Goal: Obtain resource: Obtain resource

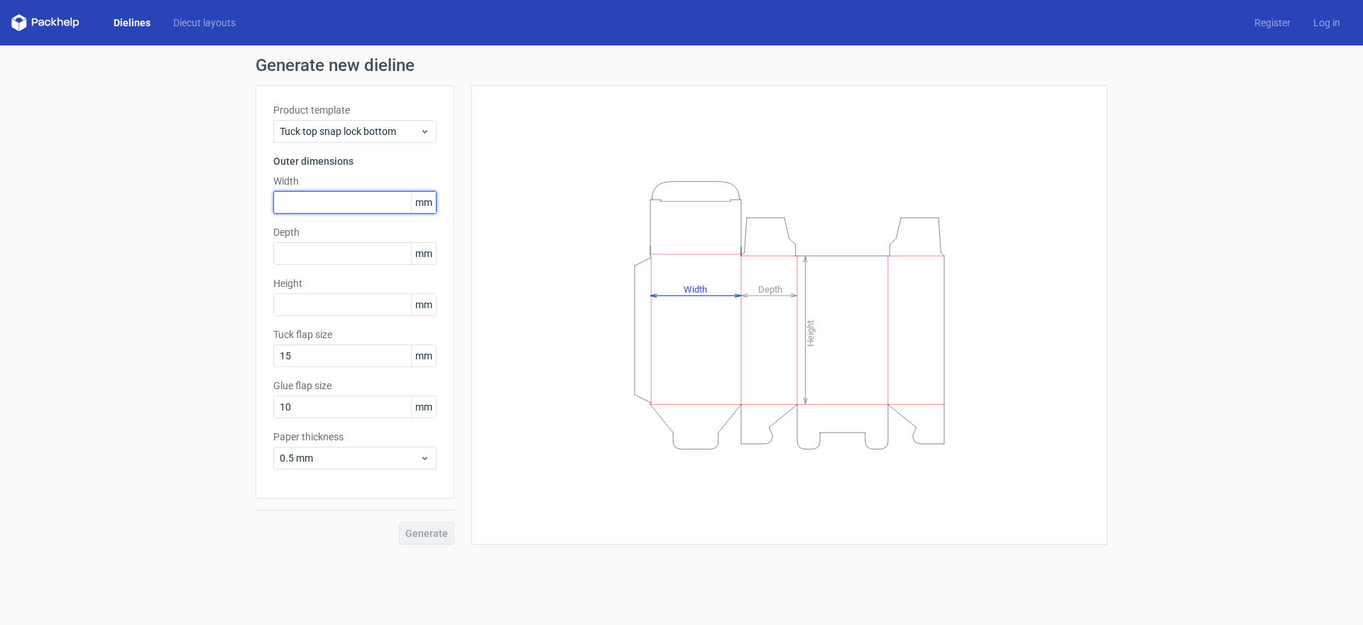
click at [327, 201] on input "text" at bounding box center [354, 202] width 163 height 23
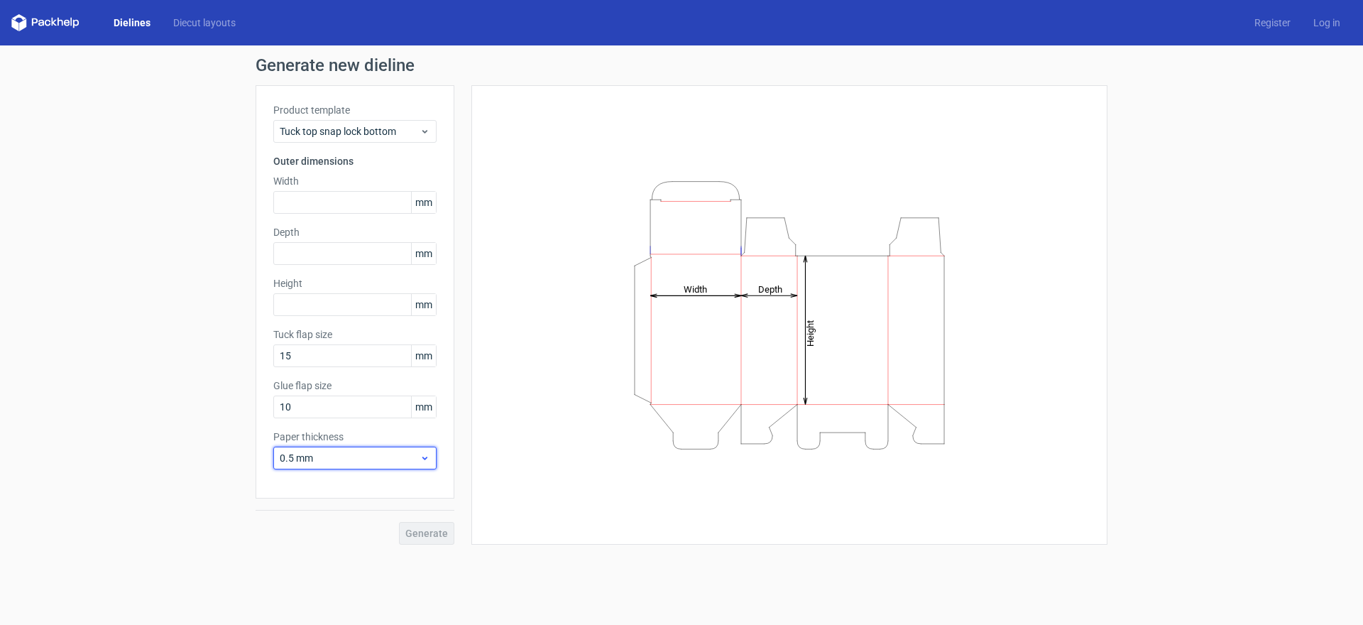
click at [429, 455] on icon at bounding box center [425, 457] width 11 height 11
click at [404, 490] on div "0.4 mm" at bounding box center [355, 489] width 152 height 23
click at [528, 352] on div "Height Depth Width" at bounding box center [789, 315] width 601 height 424
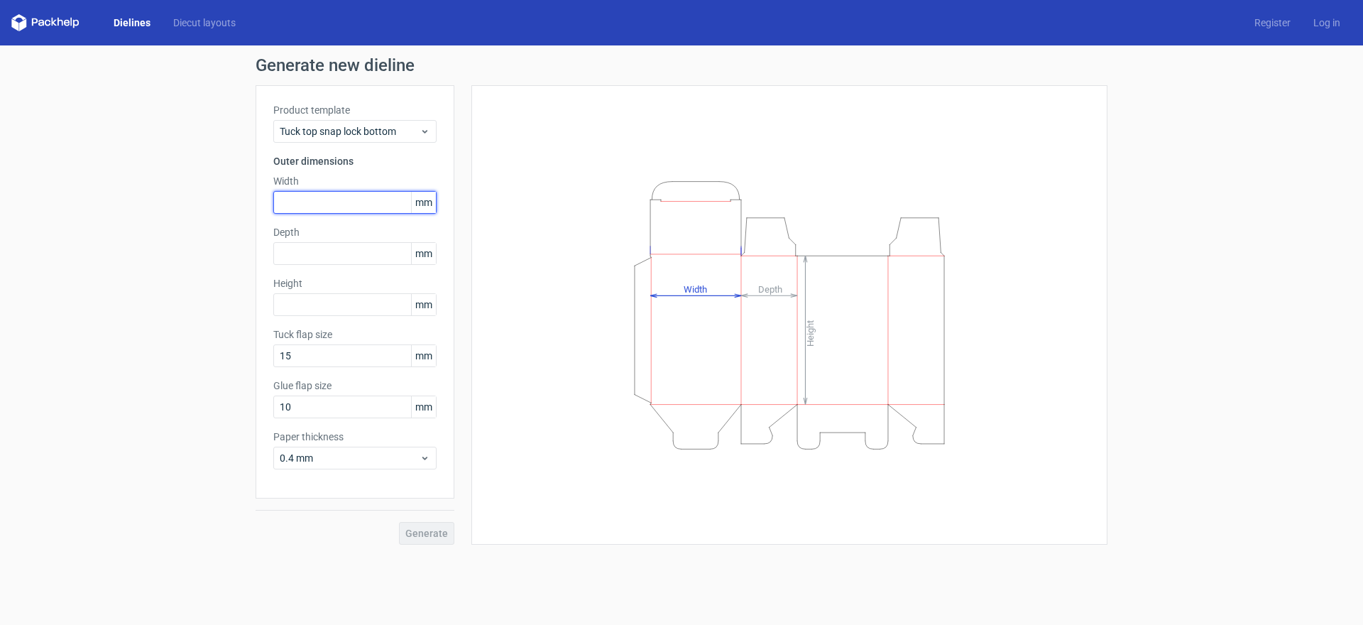
click at [331, 197] on input "text" at bounding box center [354, 202] width 163 height 23
click at [379, 131] on span "Tuck top snap lock bottom" at bounding box center [350, 131] width 140 height 14
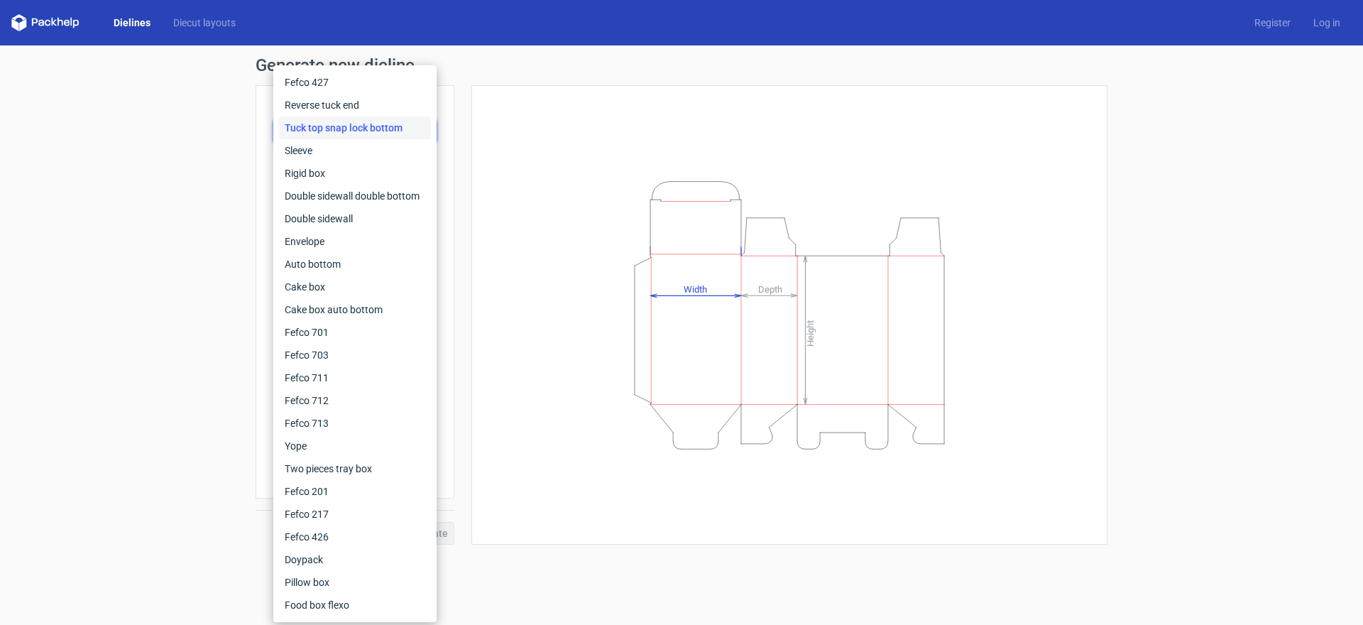
click at [69, 173] on div "Generate new dieline Product template Tuck top snap lock bottom Outer dimension…" at bounding box center [681, 300] width 1363 height 511
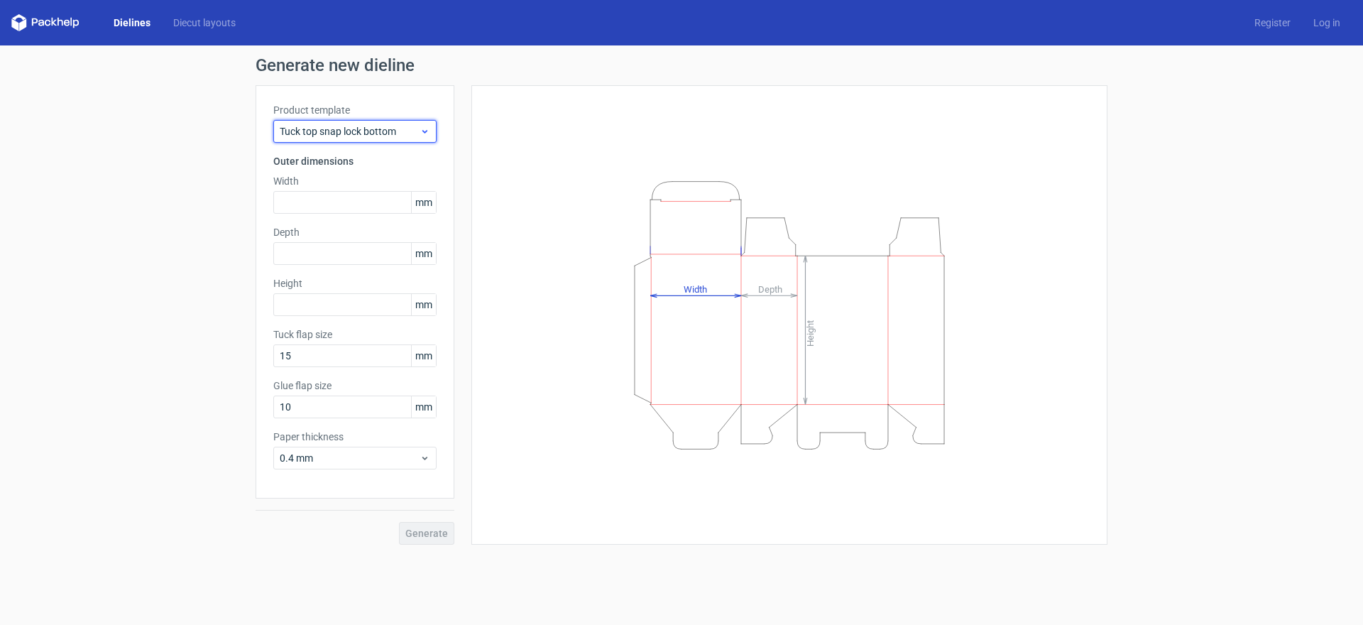
click at [410, 136] on span "Tuck top snap lock bottom" at bounding box center [350, 131] width 140 height 14
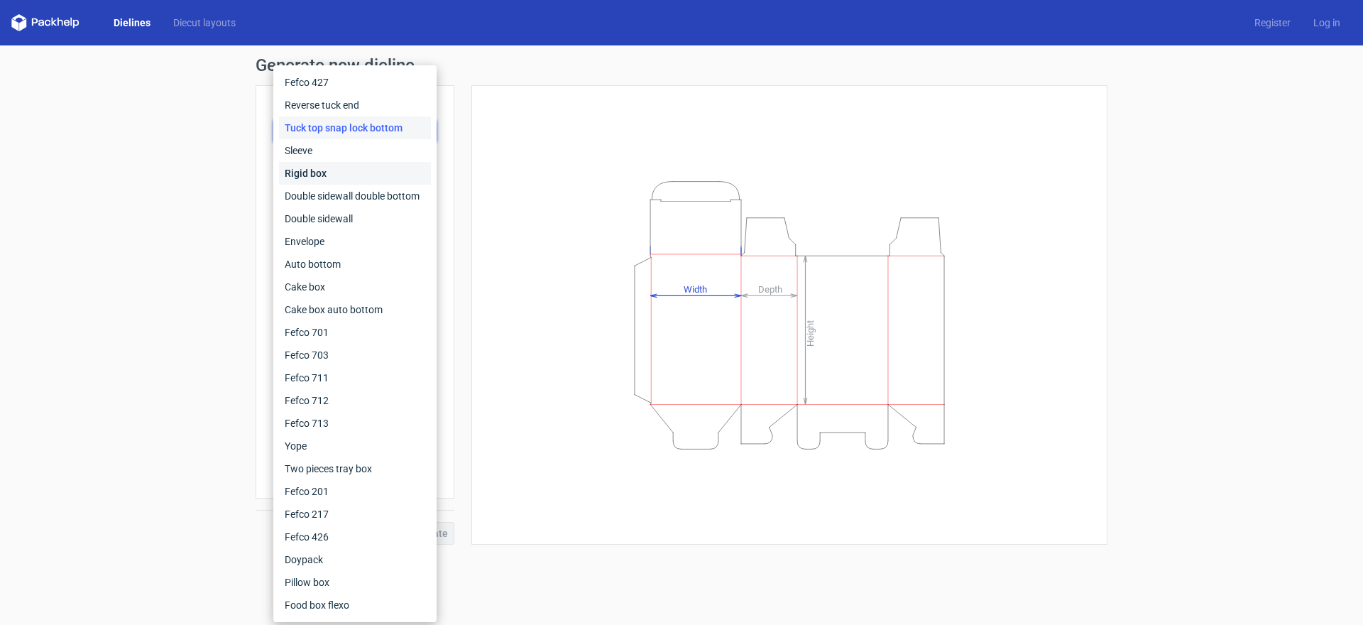
click at [332, 173] on div "Rigid box" at bounding box center [355, 173] width 152 height 23
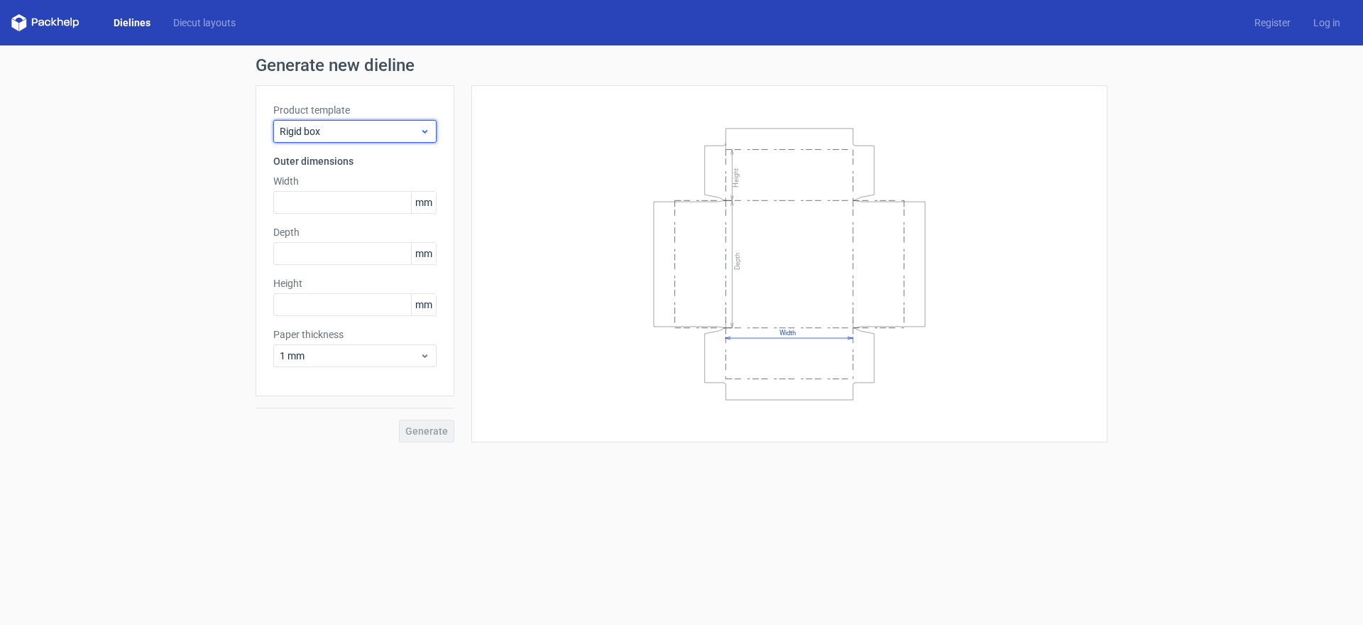
click at [424, 134] on icon at bounding box center [425, 131] width 11 height 11
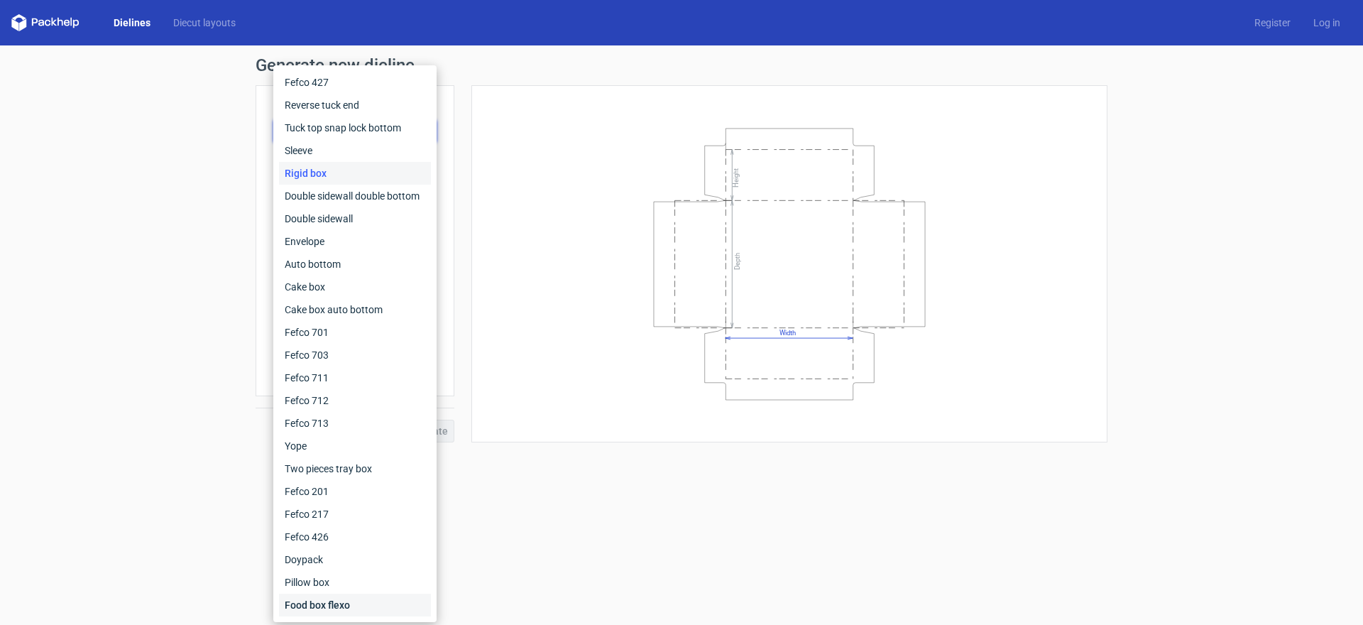
click at [339, 608] on div "Food box flexo" at bounding box center [355, 605] width 152 height 23
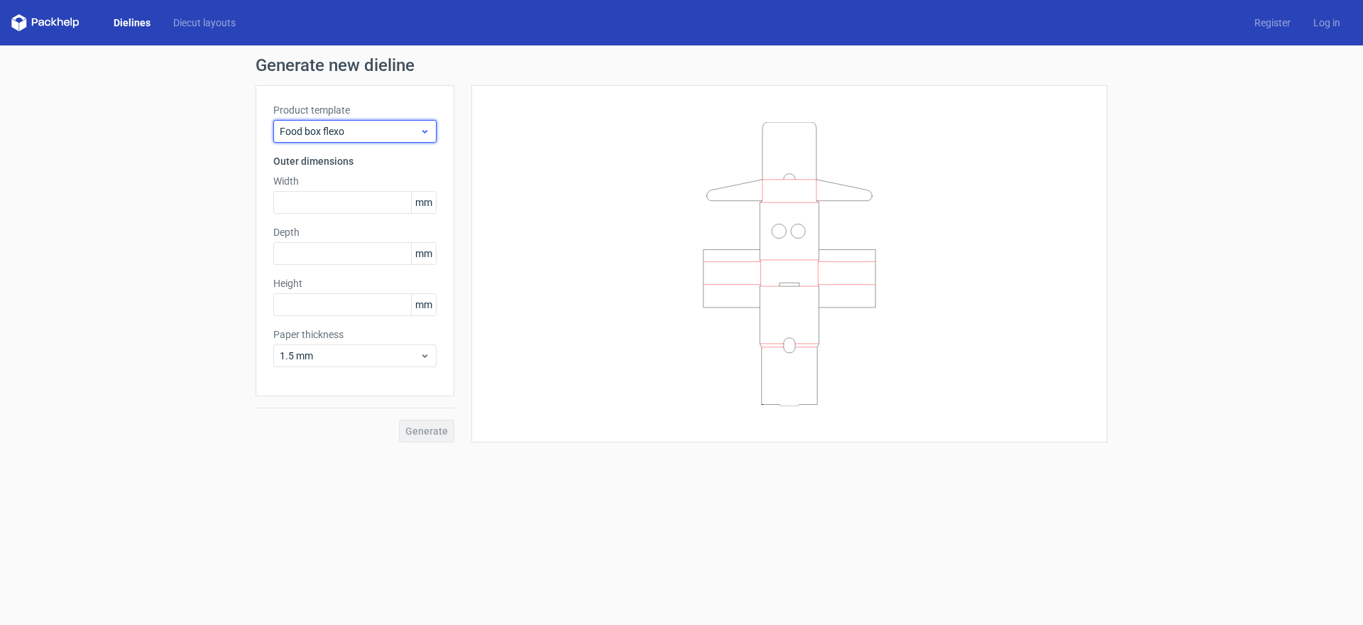
click at [423, 134] on icon at bounding box center [425, 131] width 11 height 11
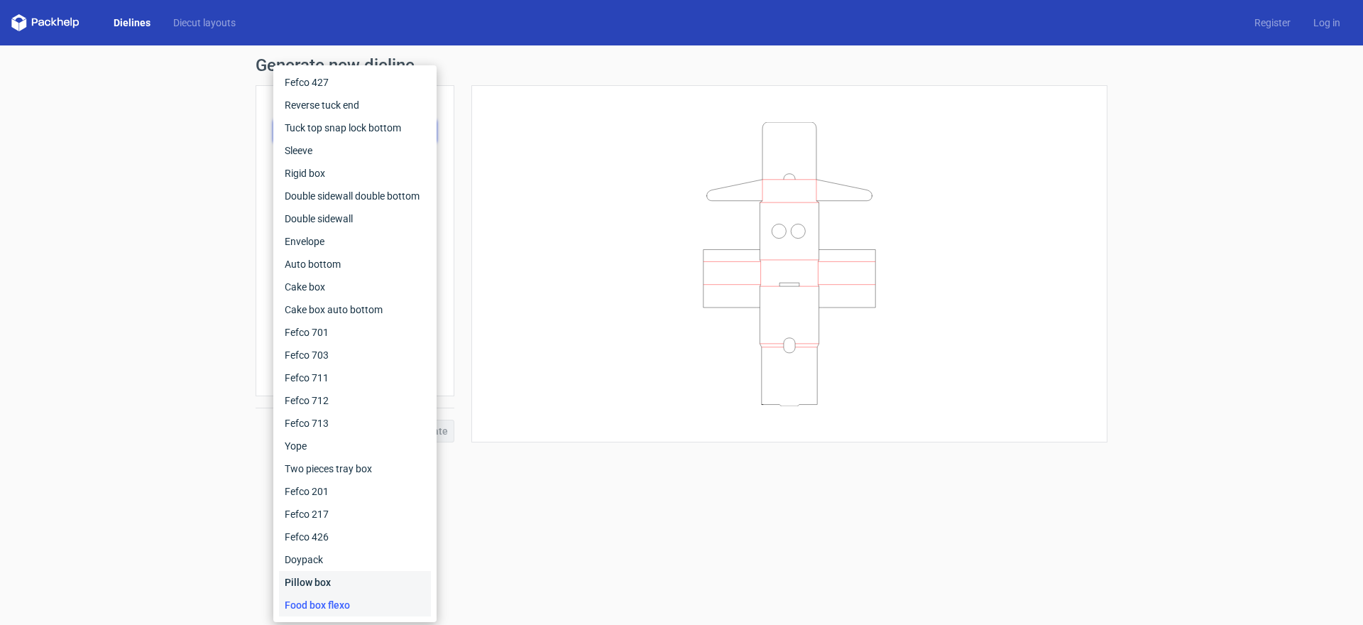
click at [317, 579] on div "Pillow box" at bounding box center [355, 582] width 152 height 23
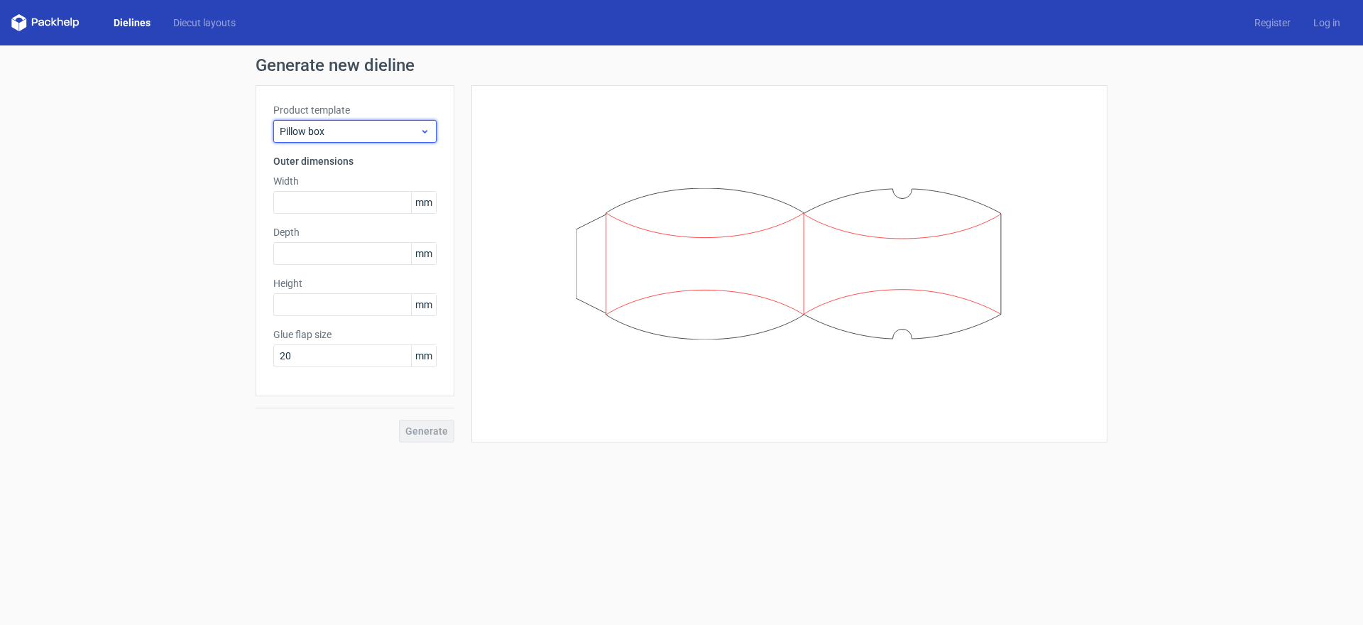
click at [419, 134] on span "Pillow box" at bounding box center [350, 131] width 140 height 14
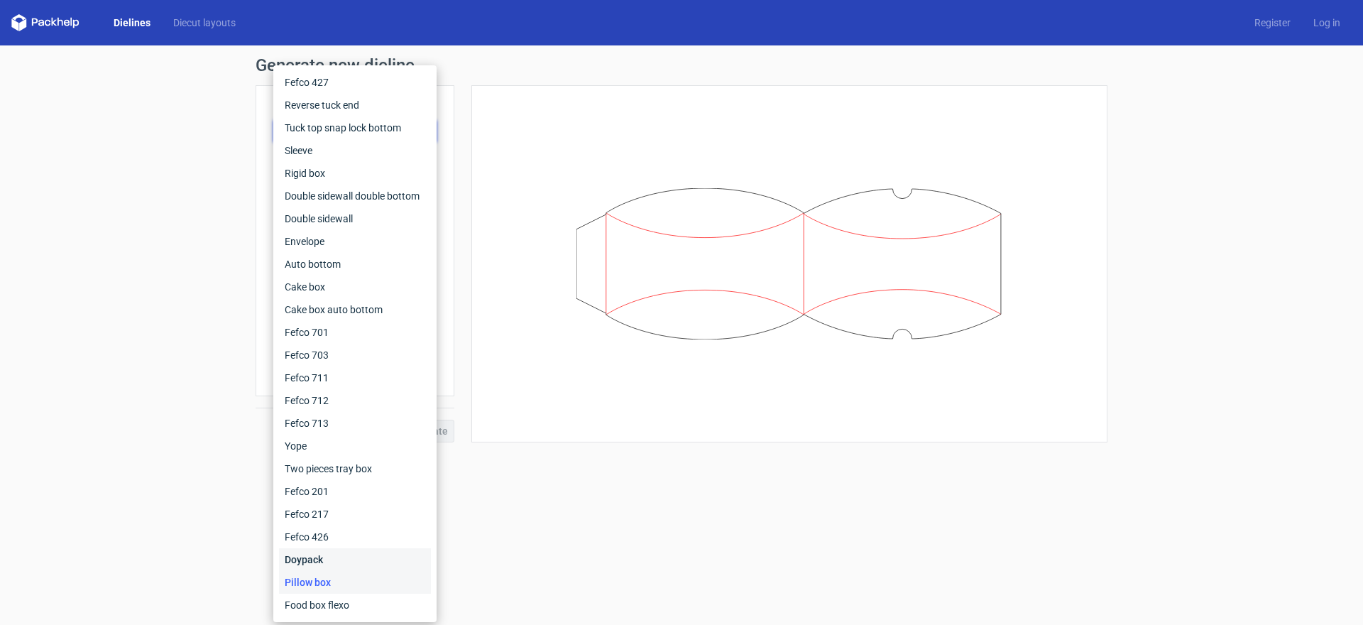
click at [333, 558] on div "Doypack" at bounding box center [355, 559] width 152 height 23
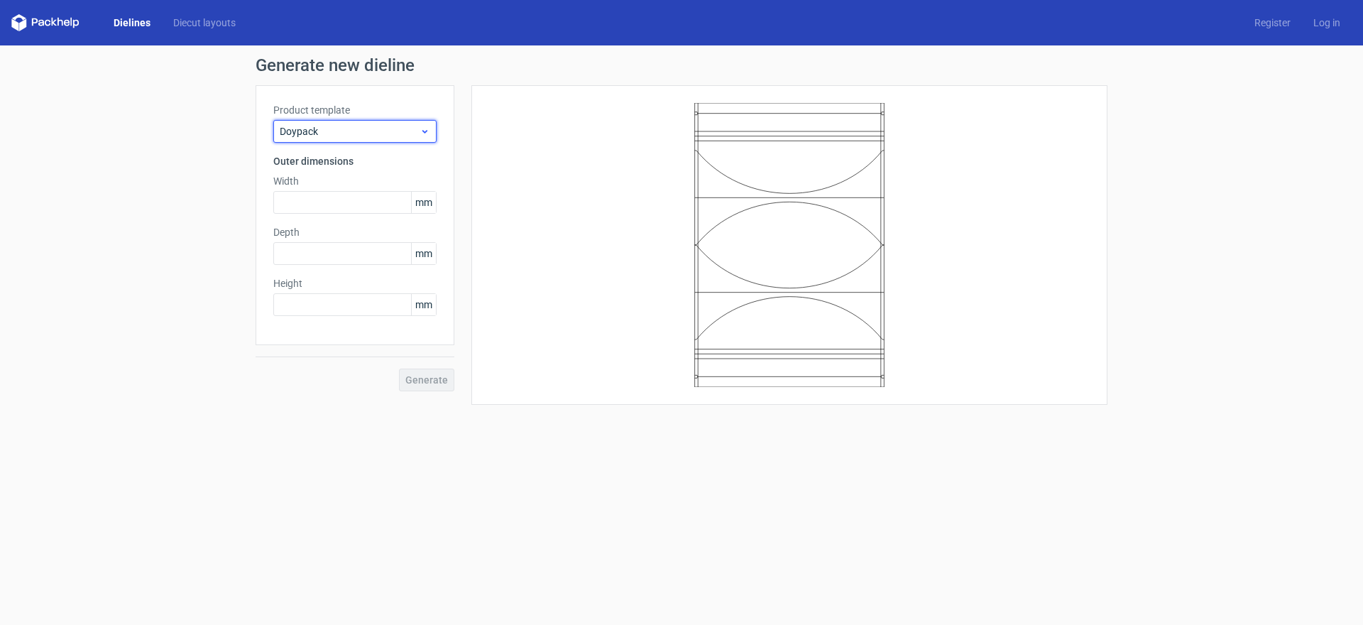
click at [425, 129] on icon at bounding box center [425, 131] width 11 height 11
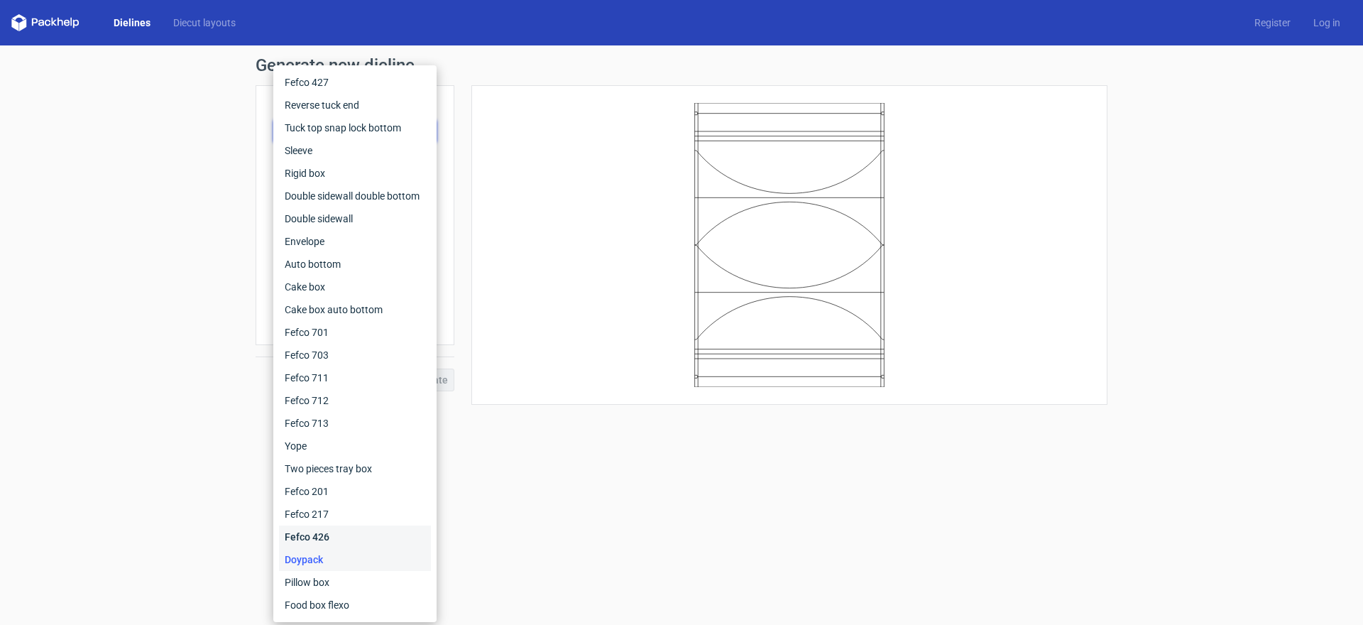
click at [352, 538] on div "Fefco 426" at bounding box center [355, 537] width 152 height 23
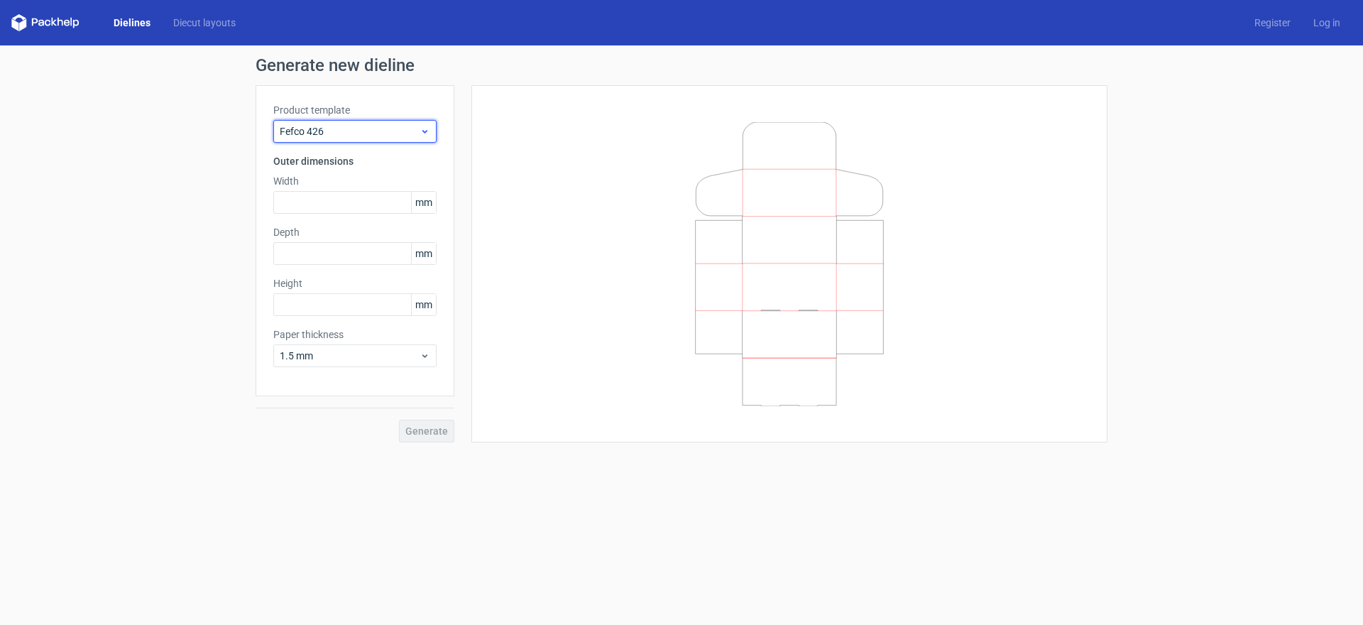
click at [429, 134] on icon at bounding box center [425, 131] width 11 height 11
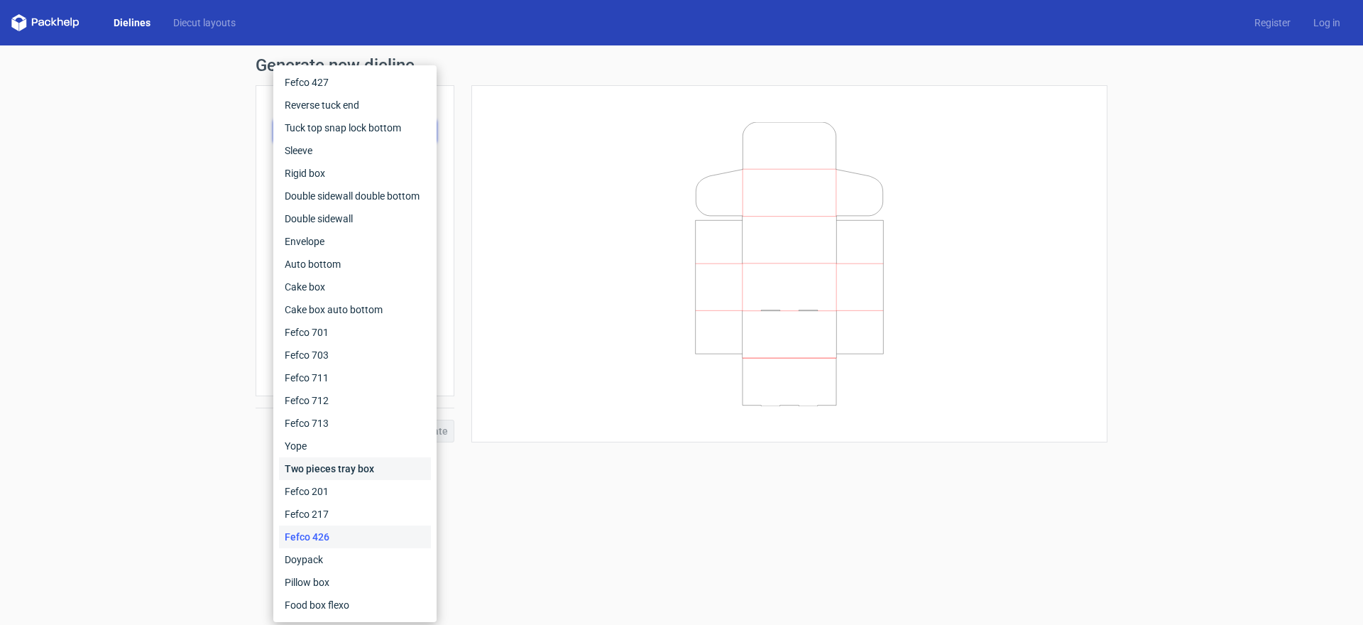
click at [342, 474] on div "Two pieces tray box" at bounding box center [355, 468] width 152 height 23
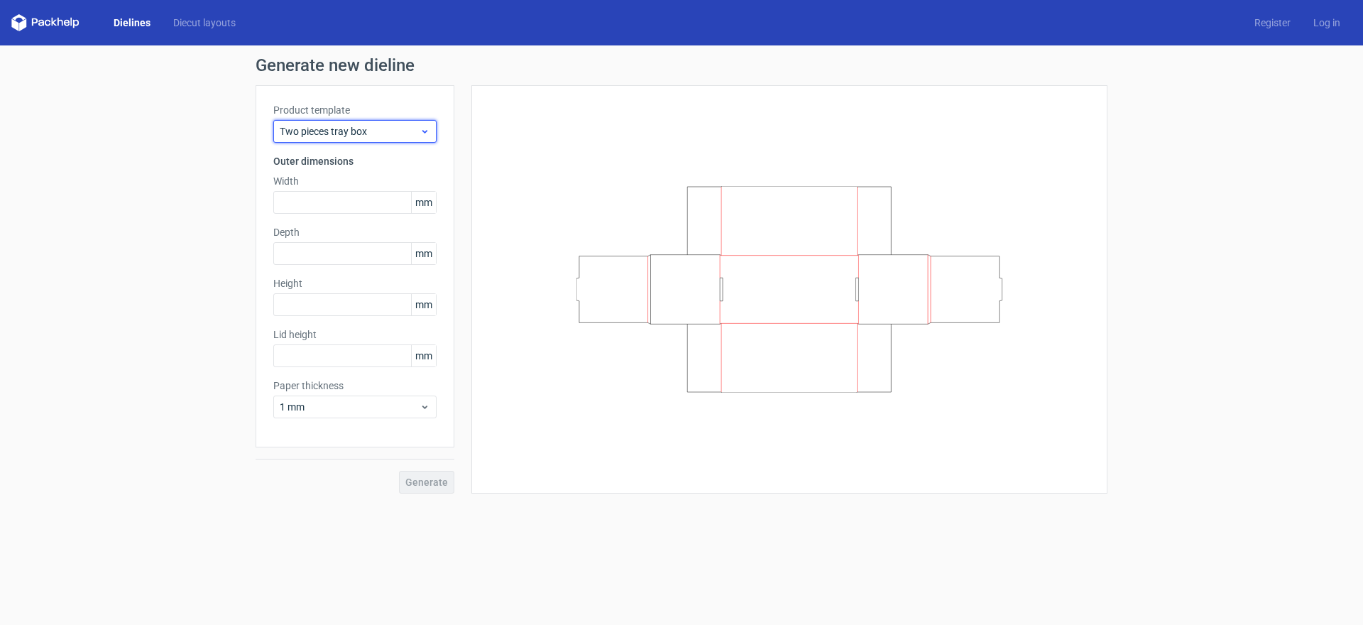
click at [420, 129] on icon at bounding box center [425, 131] width 11 height 11
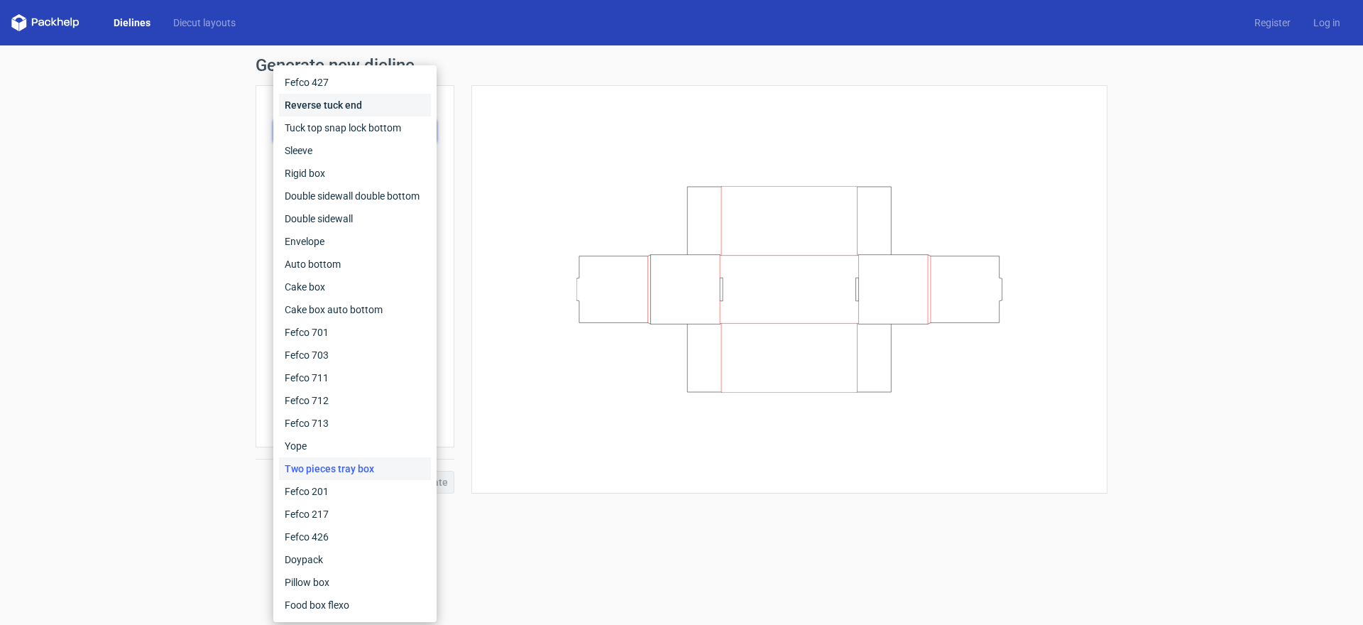
click at [324, 101] on div "Reverse tuck end" at bounding box center [355, 105] width 152 height 23
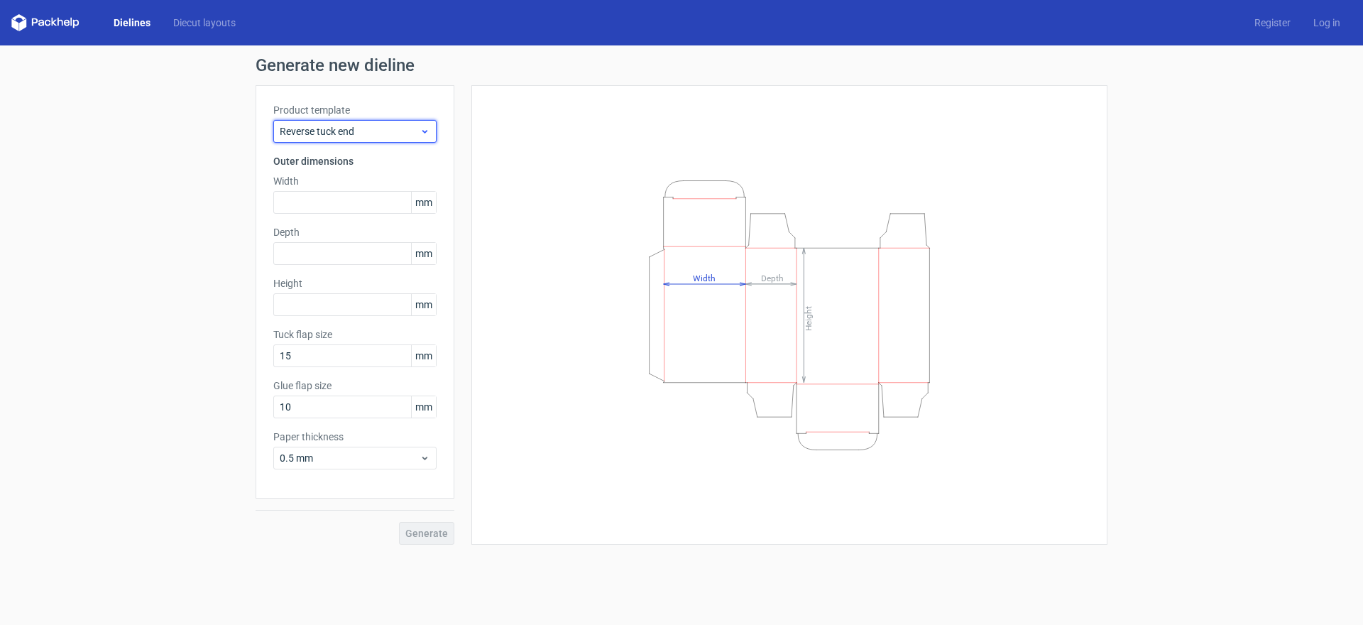
click at [418, 132] on span "Reverse tuck end" at bounding box center [350, 131] width 140 height 14
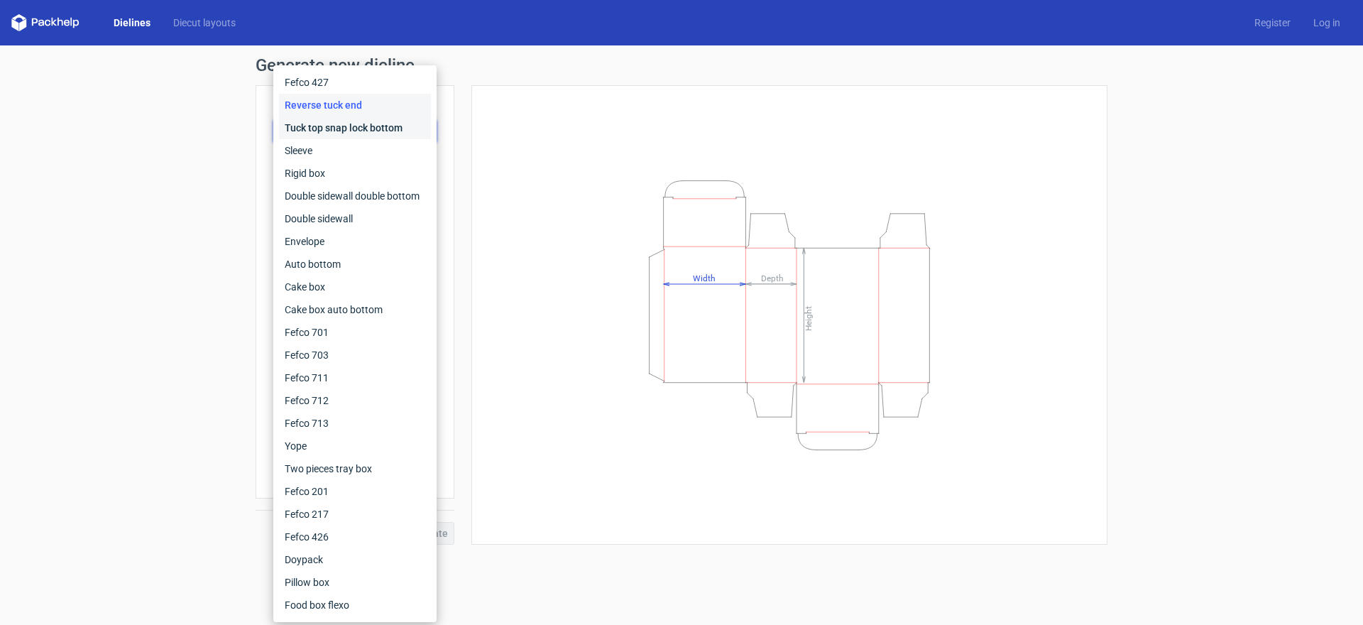
click at [370, 134] on div "Tuck top snap lock bottom" at bounding box center [355, 127] width 152 height 23
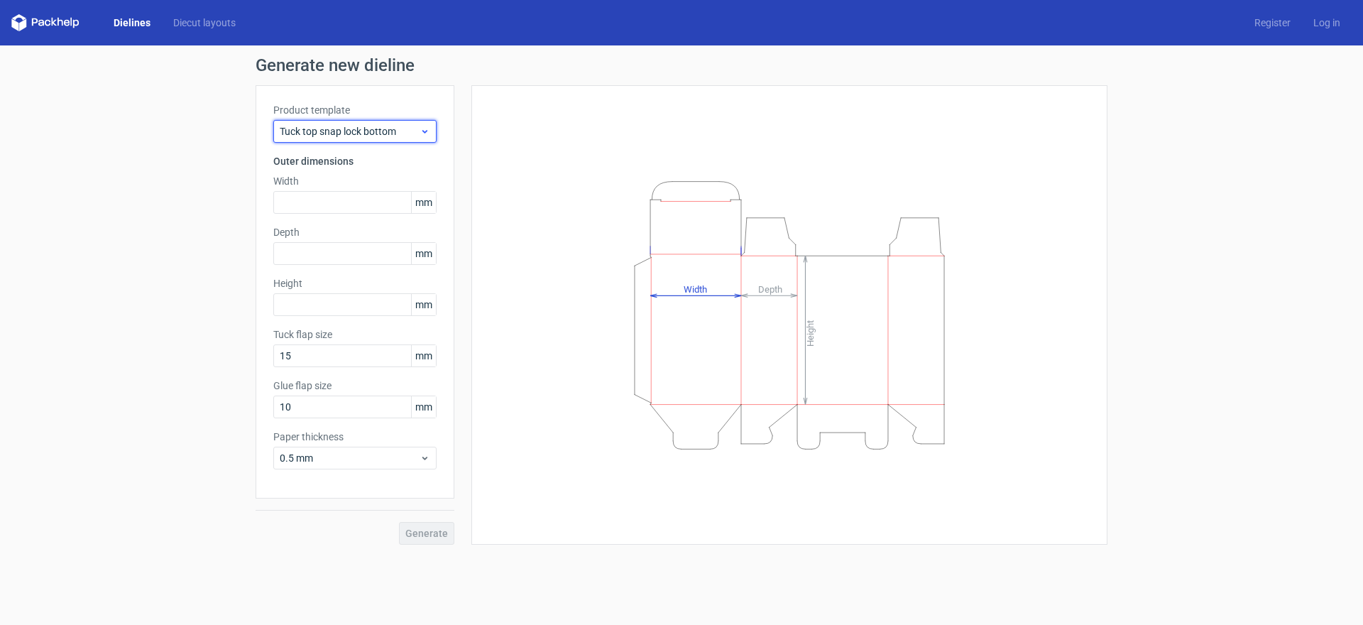
click at [432, 131] on div "Tuck top snap lock bottom" at bounding box center [354, 131] width 163 height 23
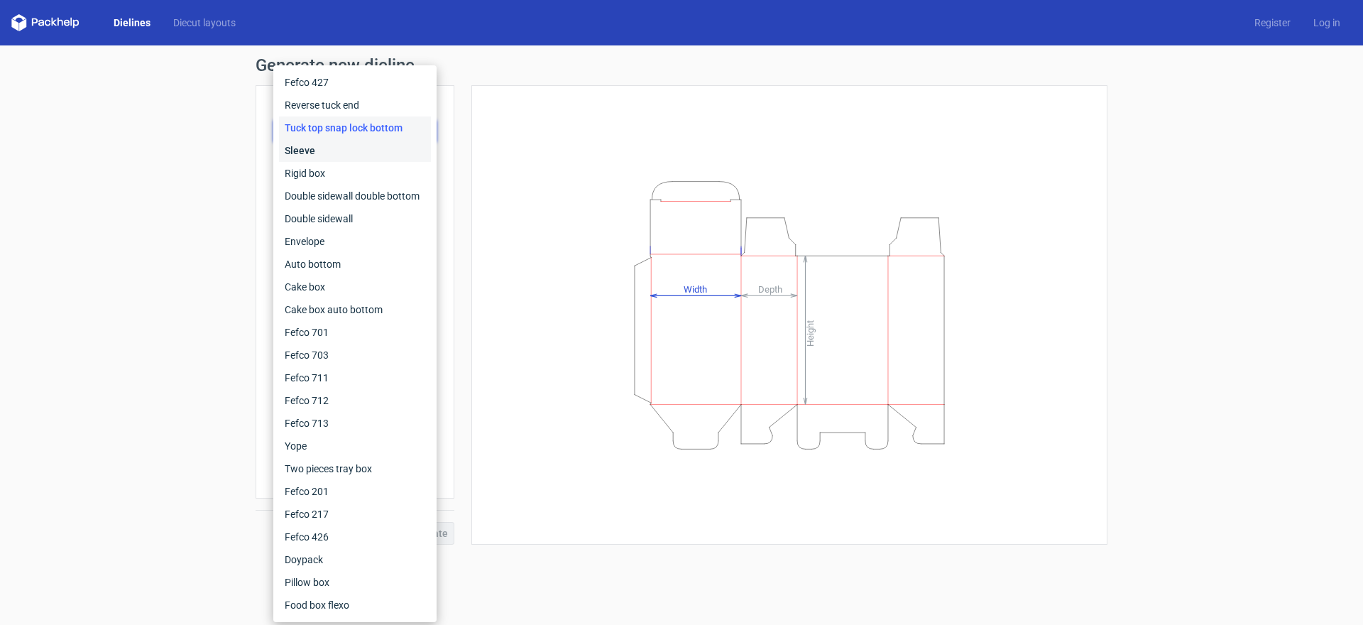
click at [379, 148] on div "Sleeve" at bounding box center [355, 150] width 152 height 23
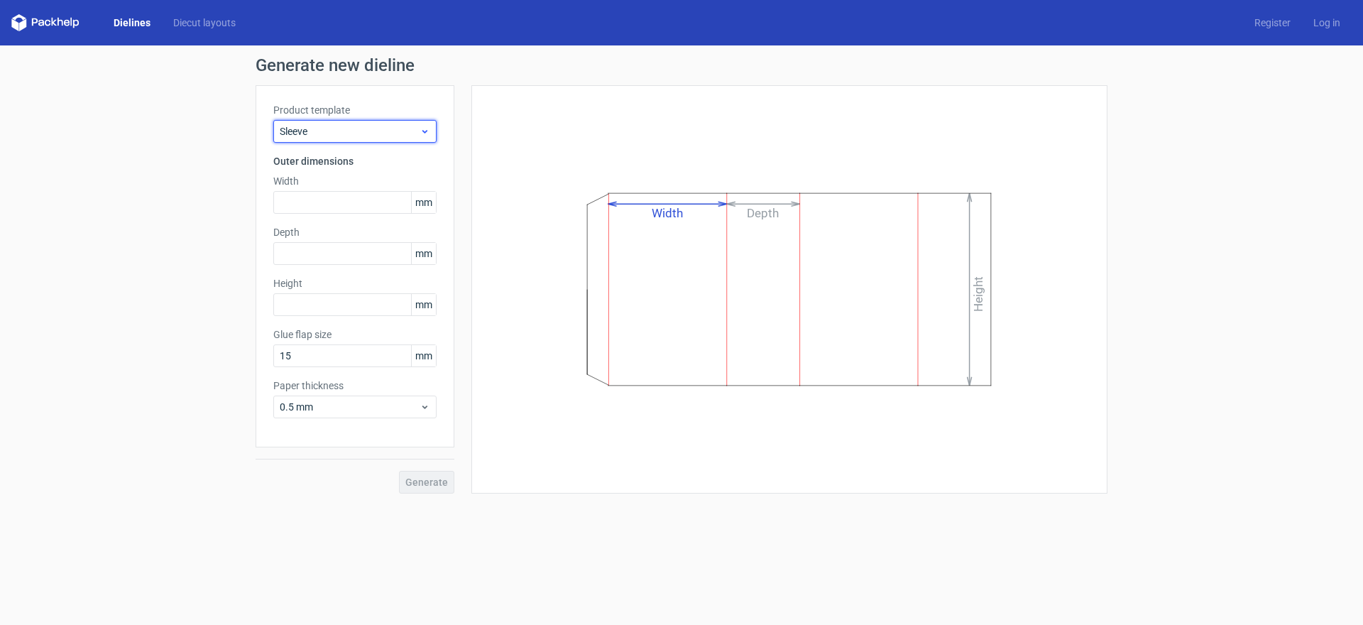
click at [405, 128] on span "Sleeve" at bounding box center [350, 131] width 140 height 14
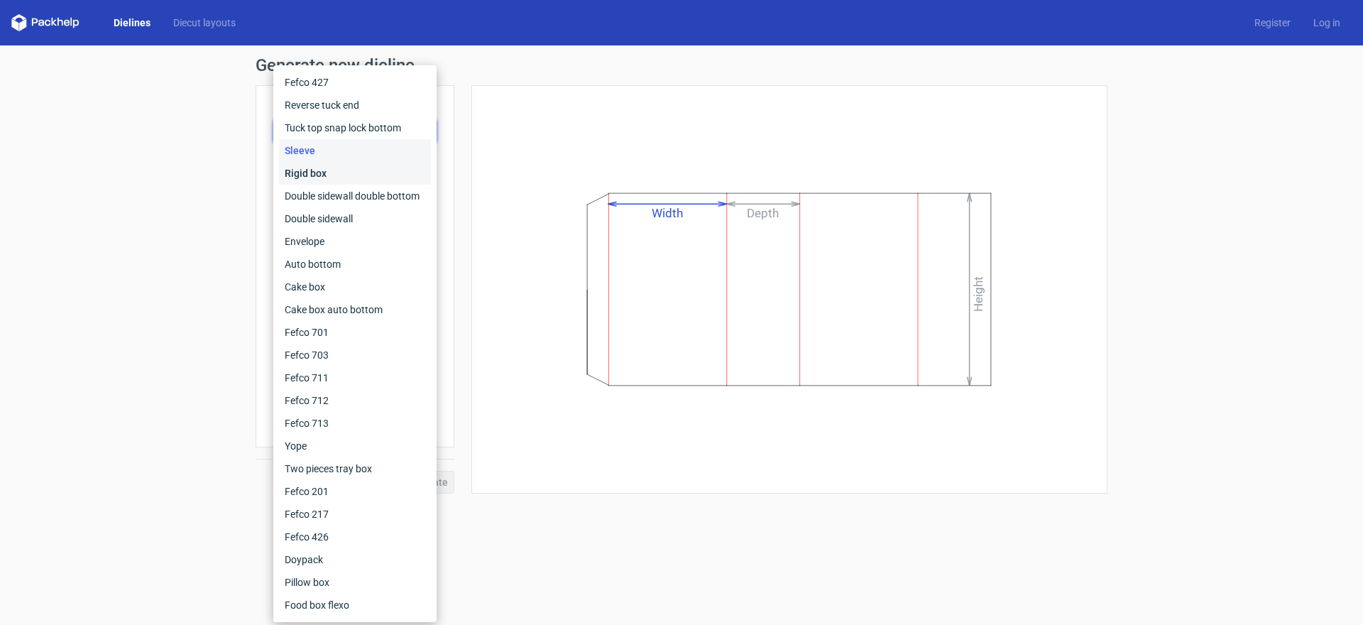
click at [364, 170] on div "Rigid box" at bounding box center [355, 173] width 152 height 23
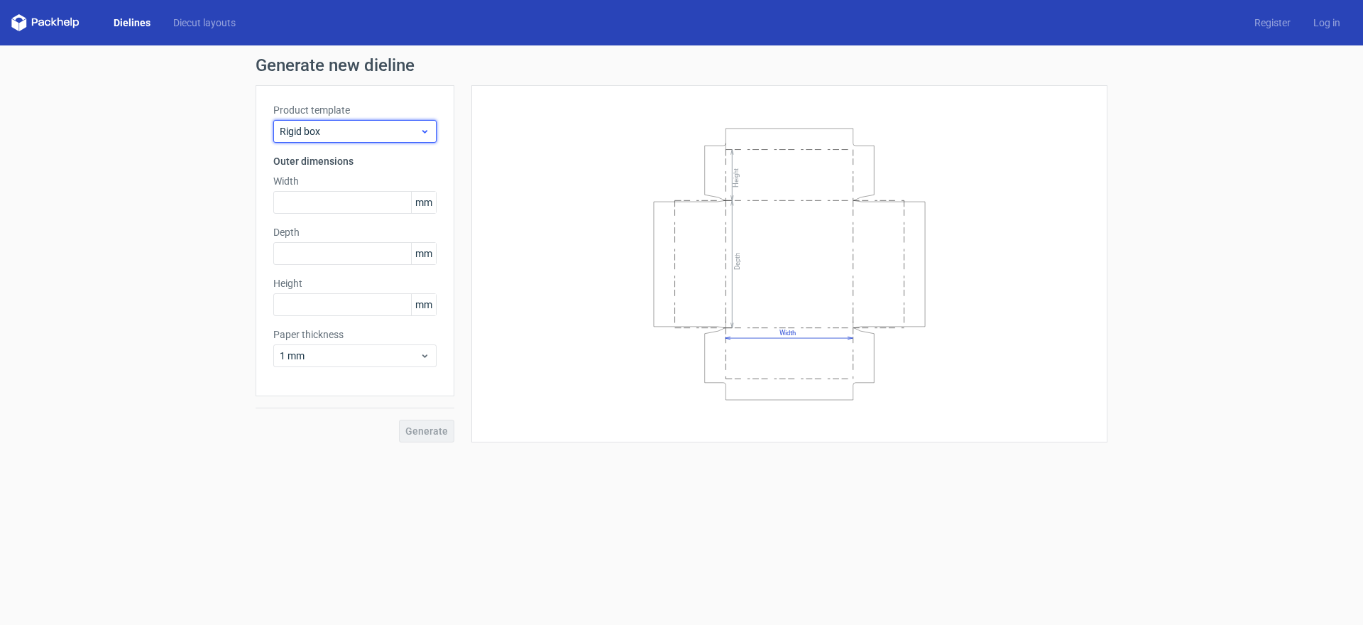
click at [425, 131] on icon at bounding box center [425, 131] width 11 height 11
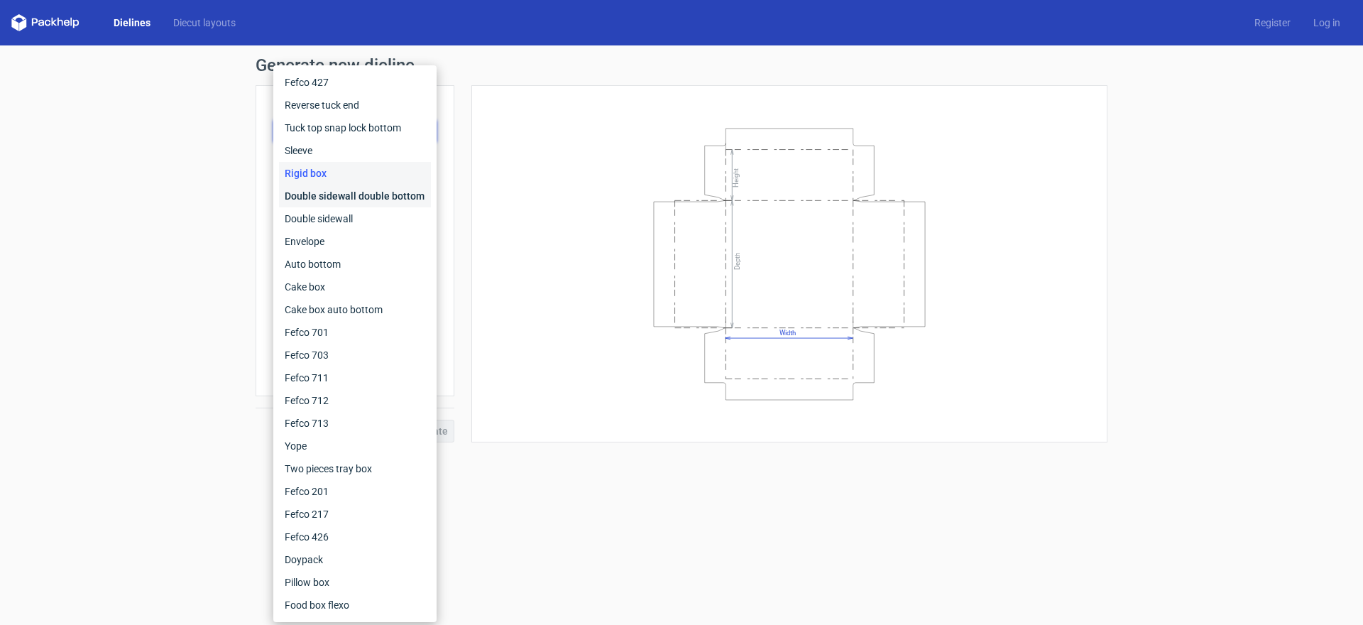
click at [352, 200] on div "Double sidewall double bottom" at bounding box center [355, 196] width 152 height 23
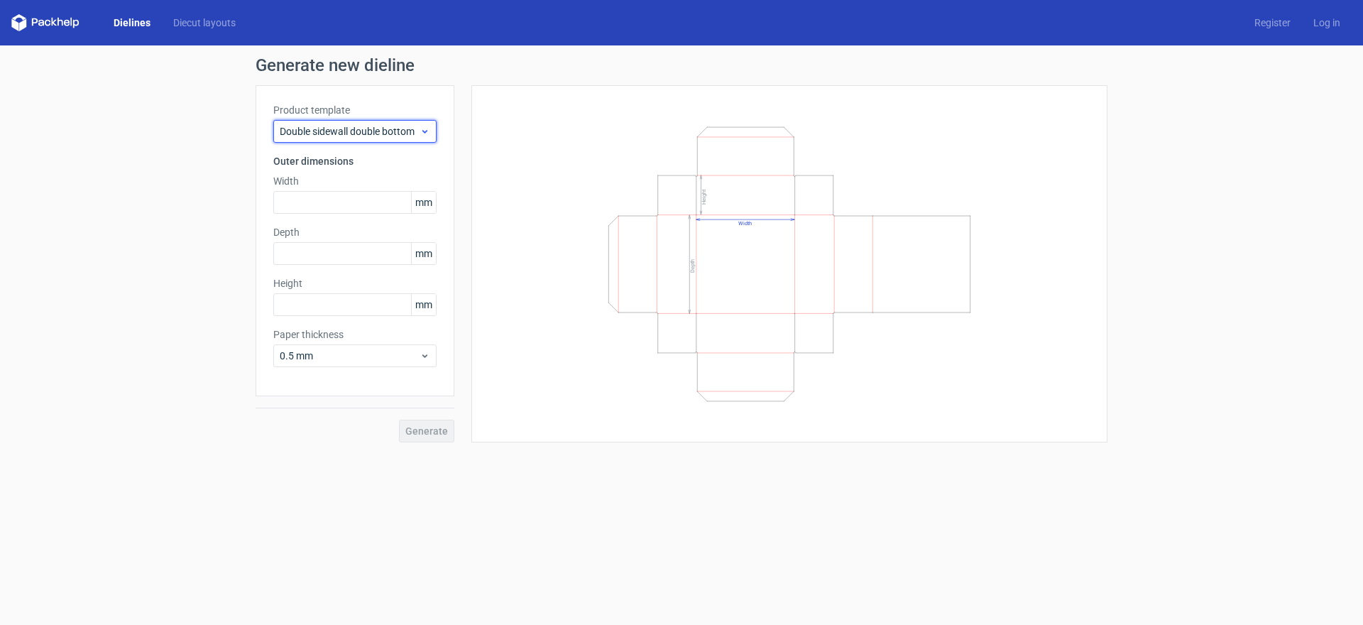
click at [423, 134] on icon at bounding box center [425, 131] width 11 height 11
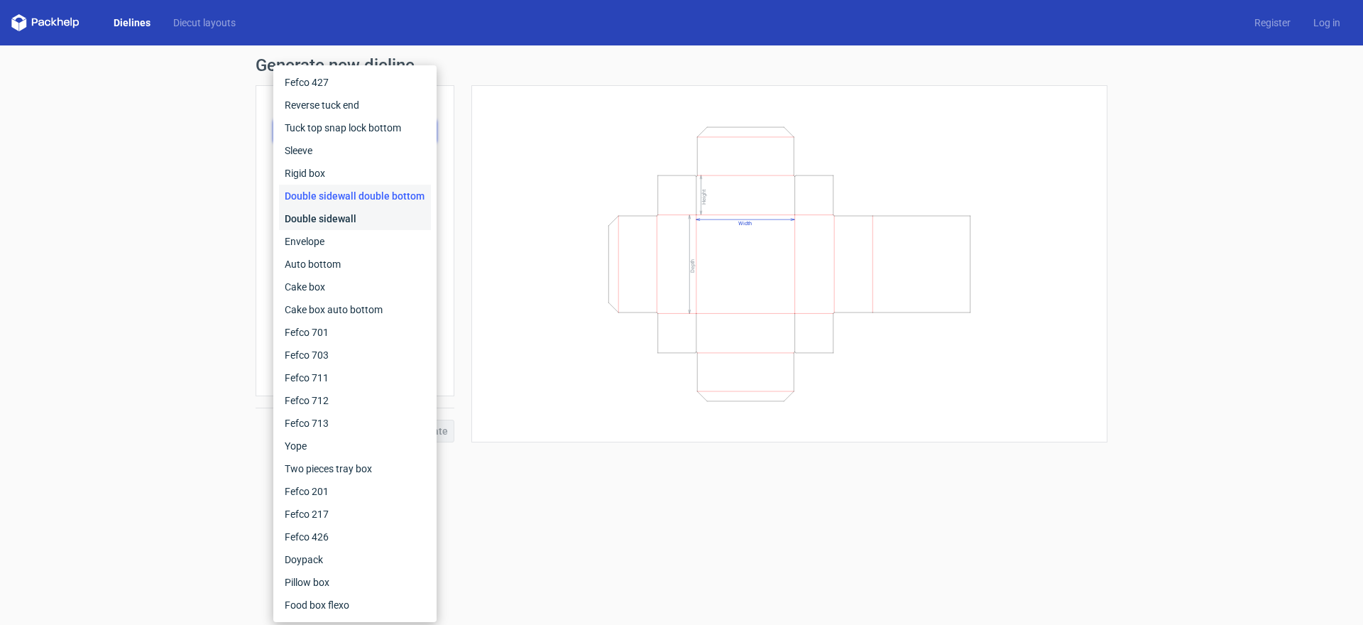
click at [372, 218] on div "Double sidewall" at bounding box center [355, 218] width 152 height 23
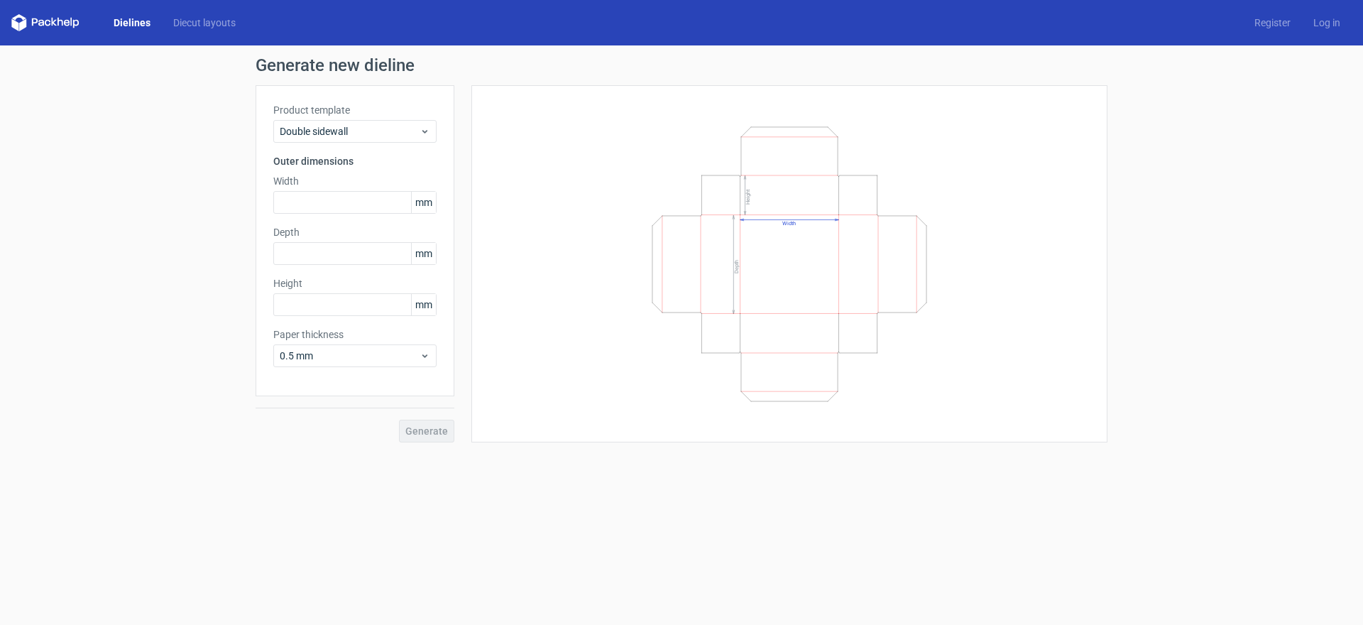
click at [440, 119] on div "Product template Double sidewall Outer dimensions Width mm Depth mm Height mm P…" at bounding box center [355, 240] width 199 height 311
click at [421, 129] on icon at bounding box center [425, 131] width 11 height 11
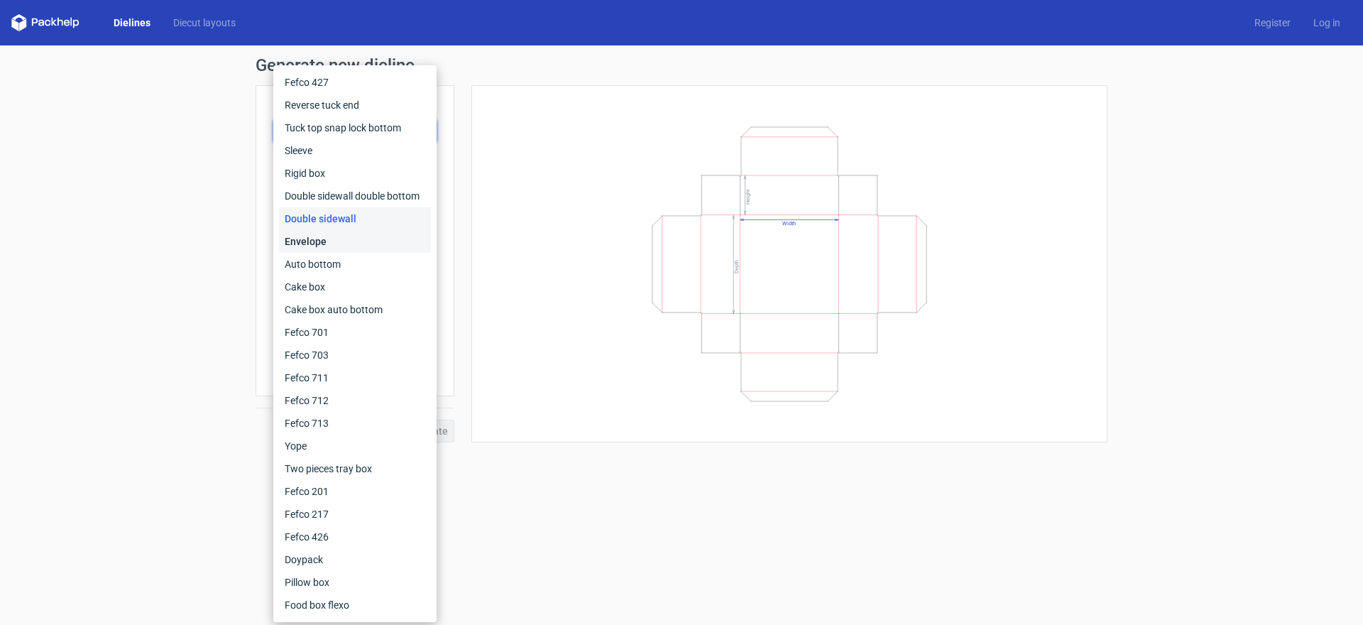
click at [352, 241] on div "Envelope" at bounding box center [355, 241] width 152 height 23
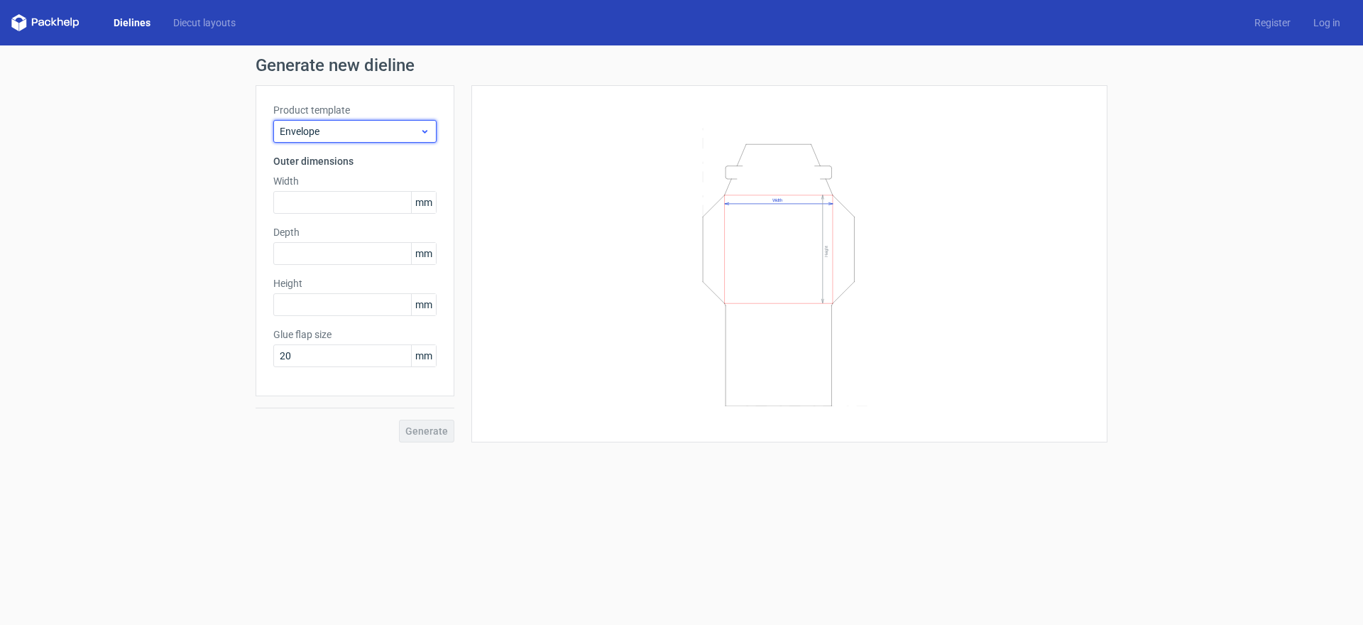
click at [427, 135] on icon at bounding box center [425, 131] width 11 height 11
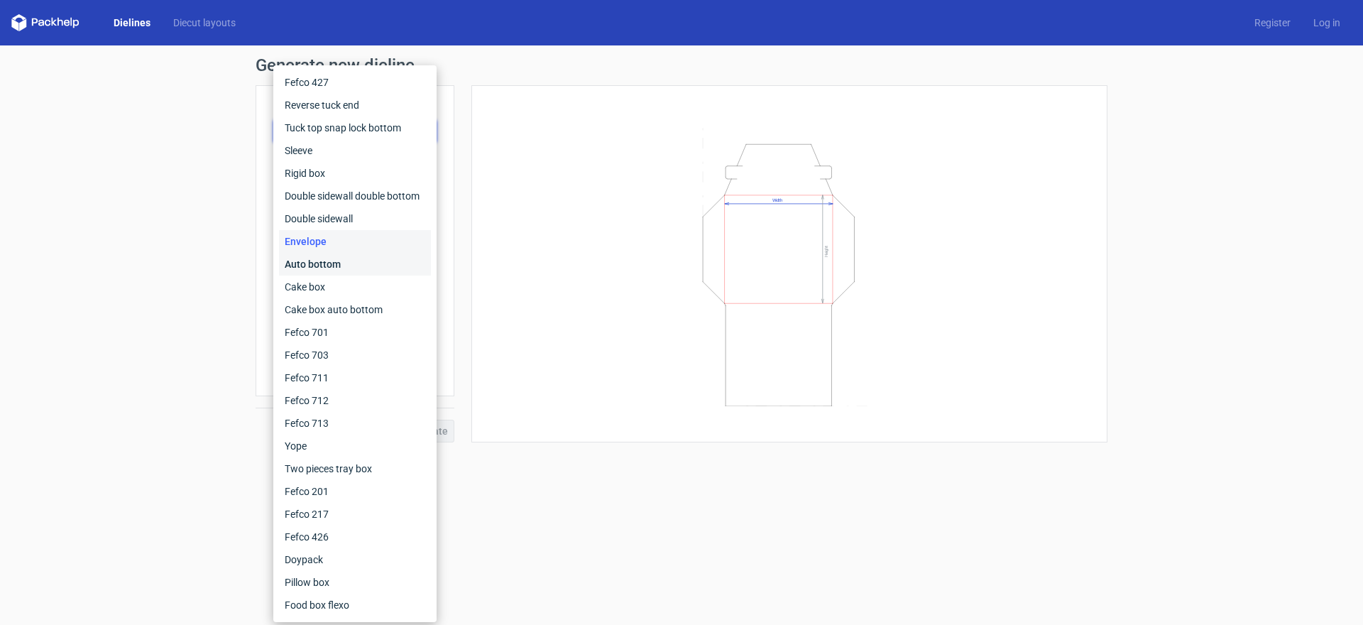
click at [337, 265] on div "Auto bottom" at bounding box center [355, 264] width 152 height 23
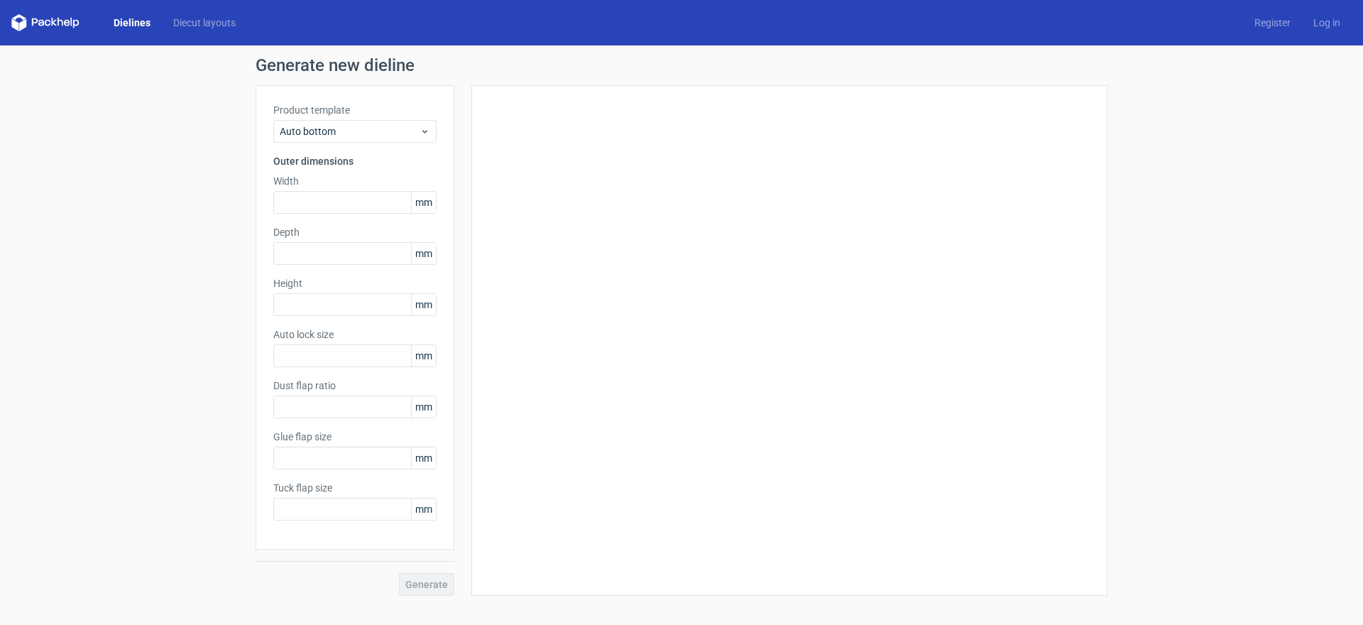
type input "1"
type input "0.8"
type input "10"
type input "12"
click at [420, 125] on span "Auto bottom" at bounding box center [350, 131] width 140 height 14
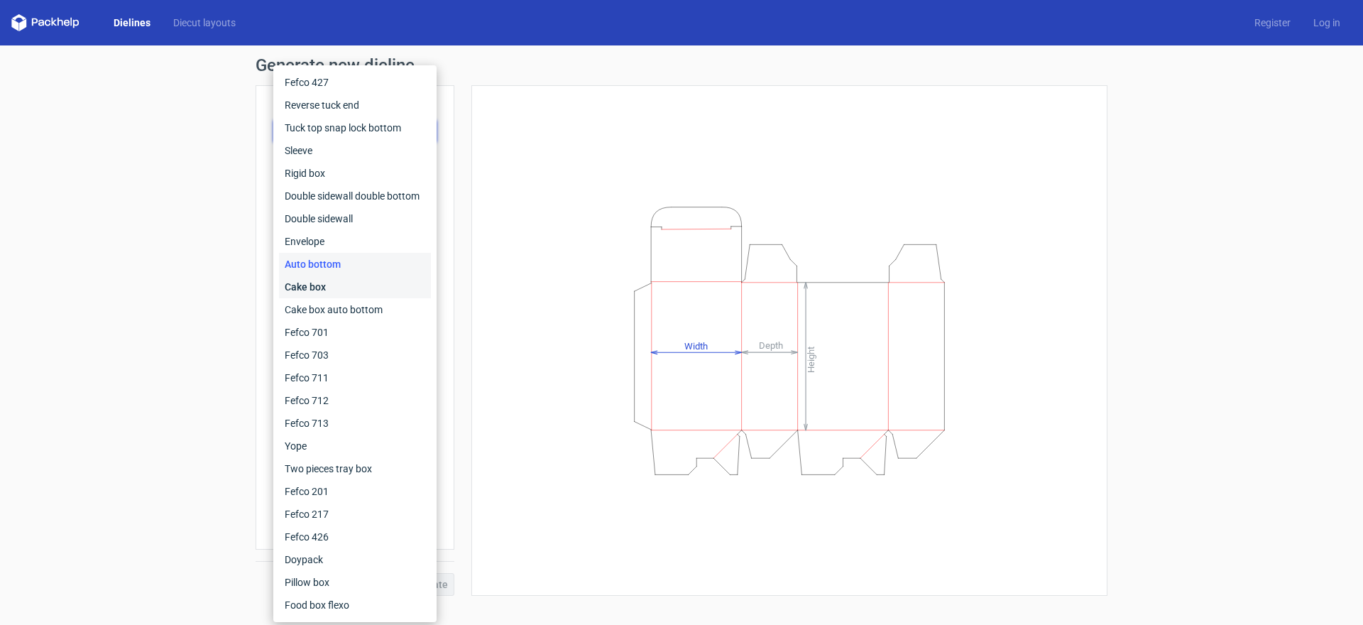
click at [354, 290] on div "Cake box" at bounding box center [355, 287] width 152 height 23
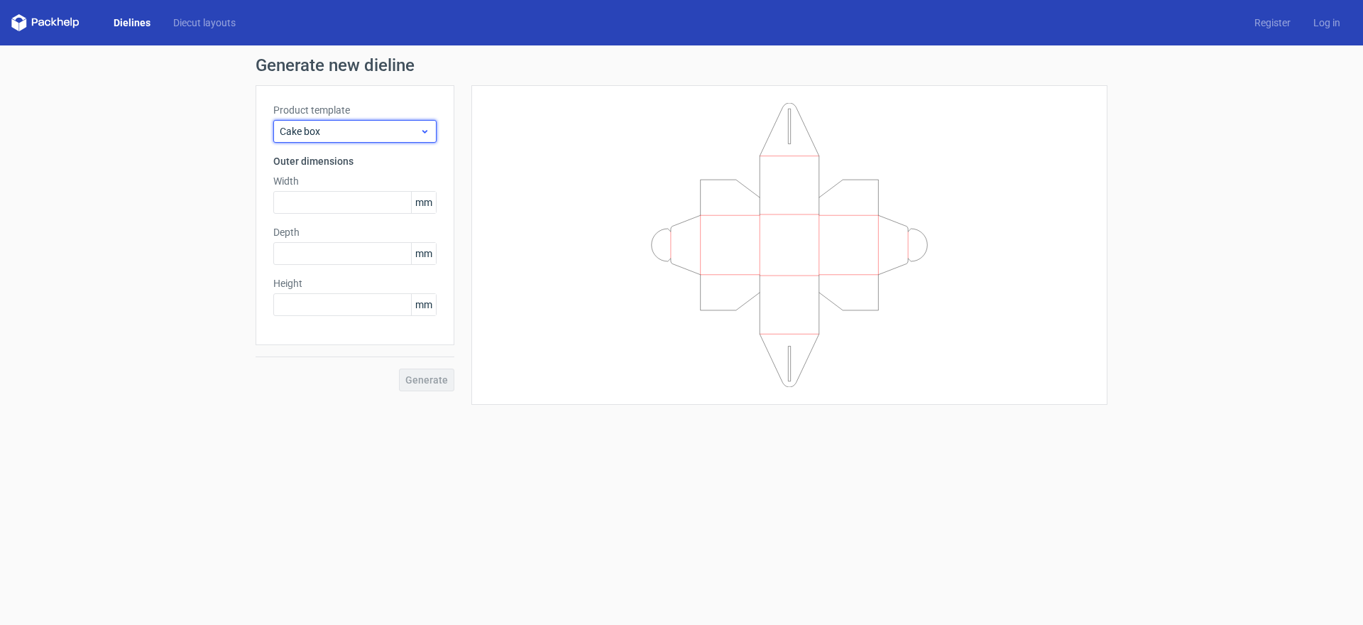
click at [426, 127] on icon at bounding box center [425, 131] width 11 height 11
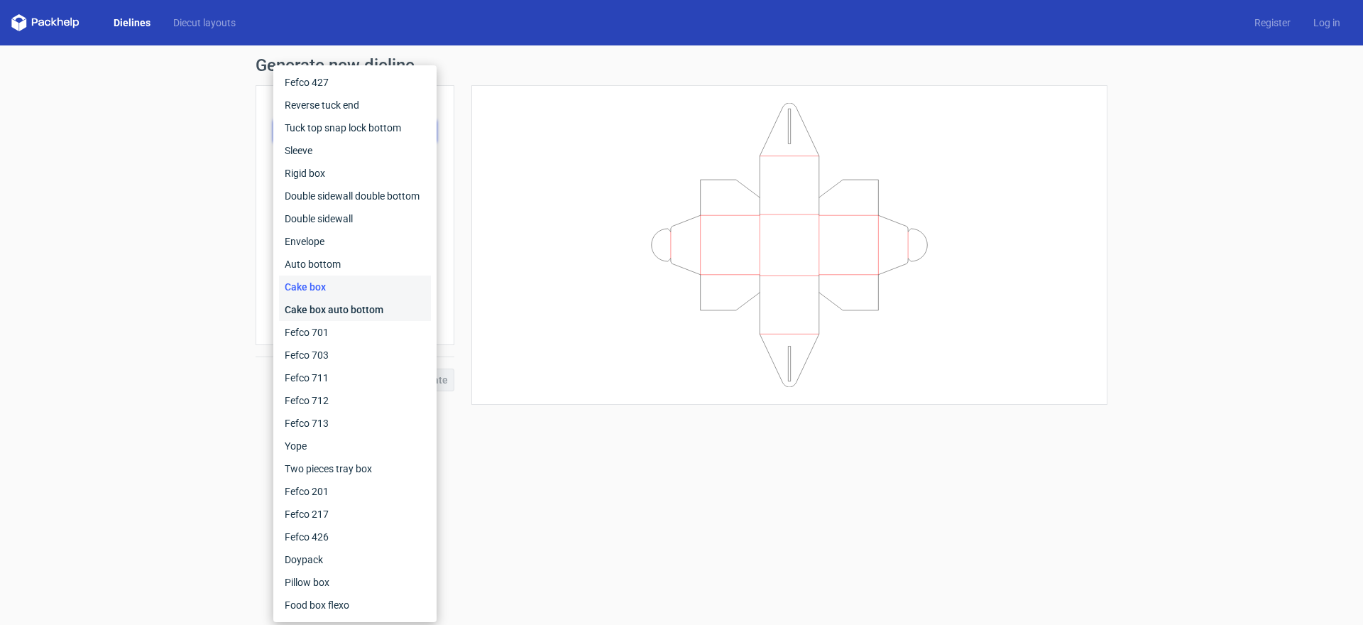
click at [352, 305] on div "Cake box auto bottom" at bounding box center [355, 309] width 152 height 23
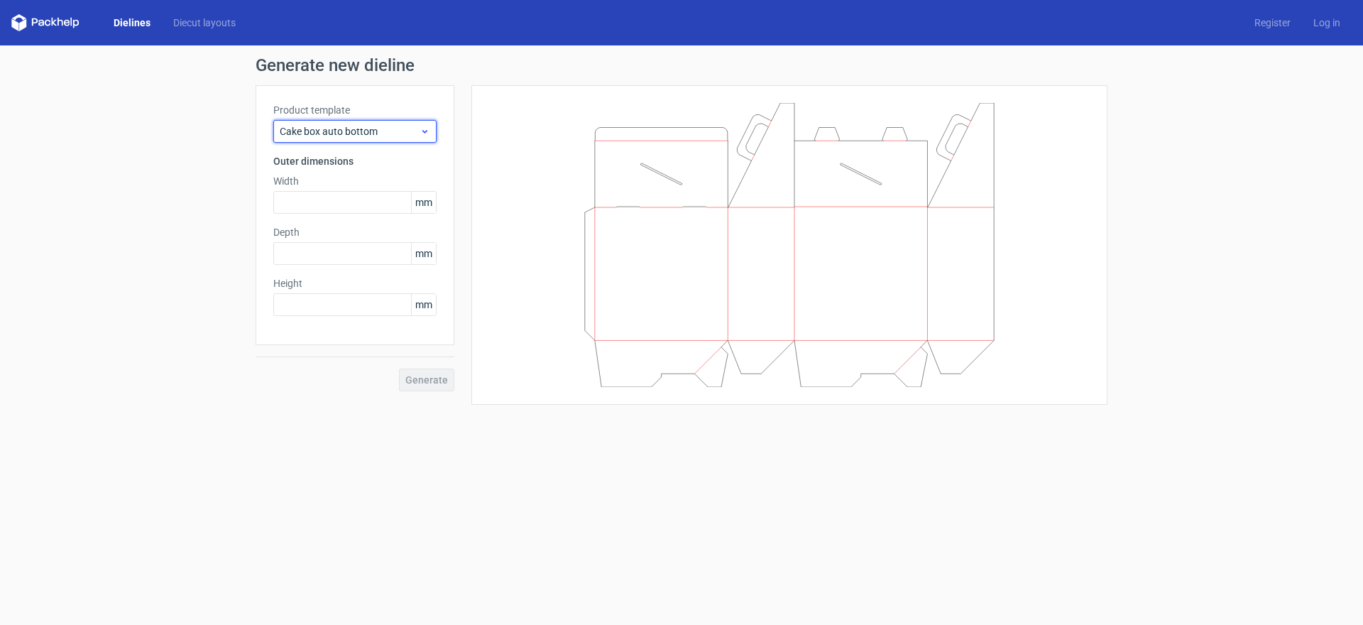
click at [418, 131] on span "Cake box auto bottom" at bounding box center [350, 131] width 140 height 14
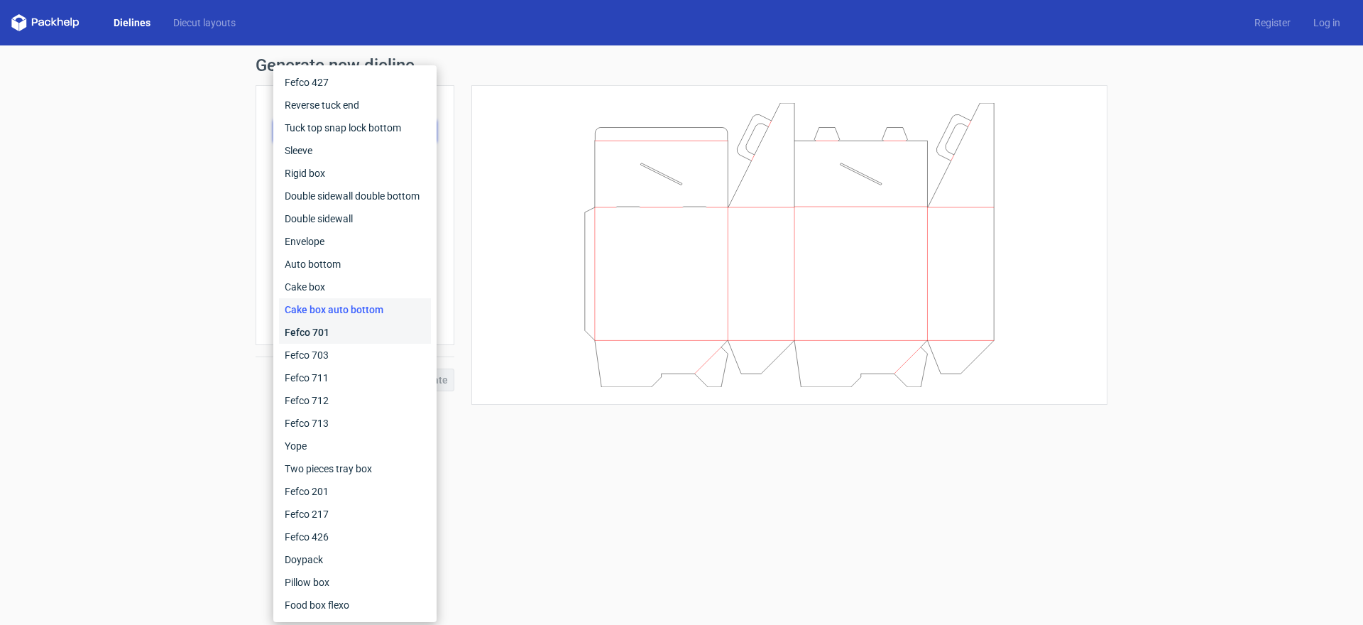
click at [358, 327] on div "Fefco 701" at bounding box center [355, 332] width 152 height 23
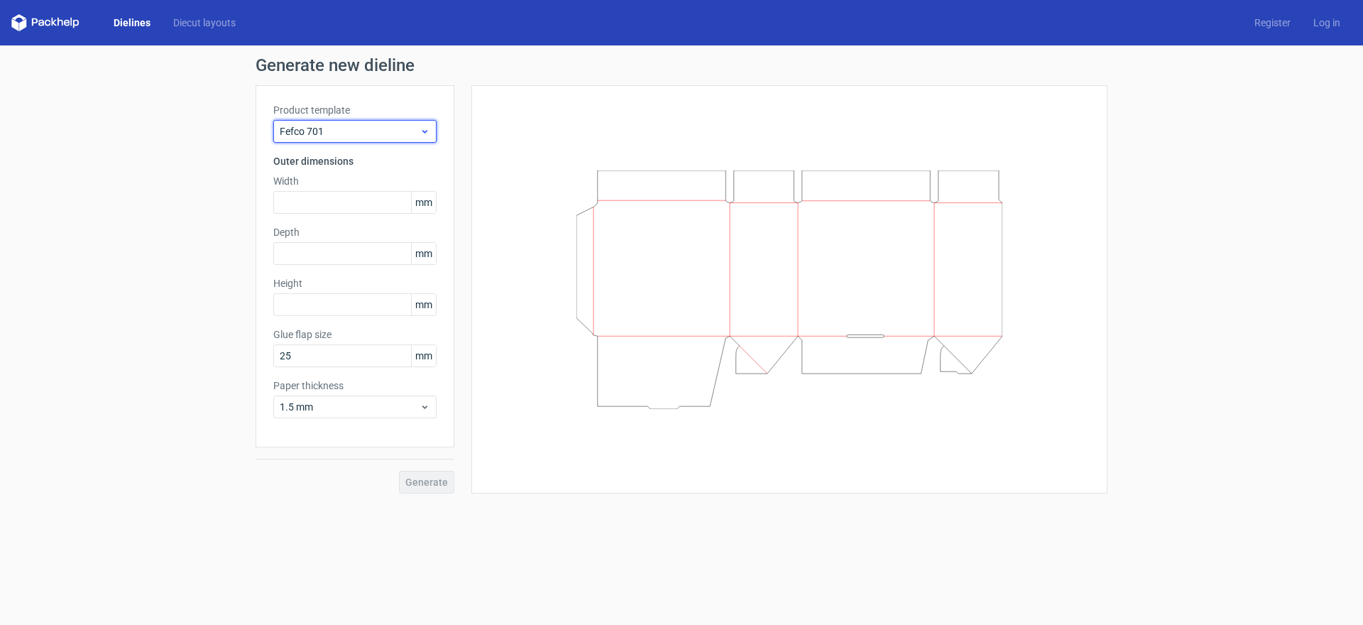
click at [427, 129] on icon at bounding box center [425, 131] width 11 height 11
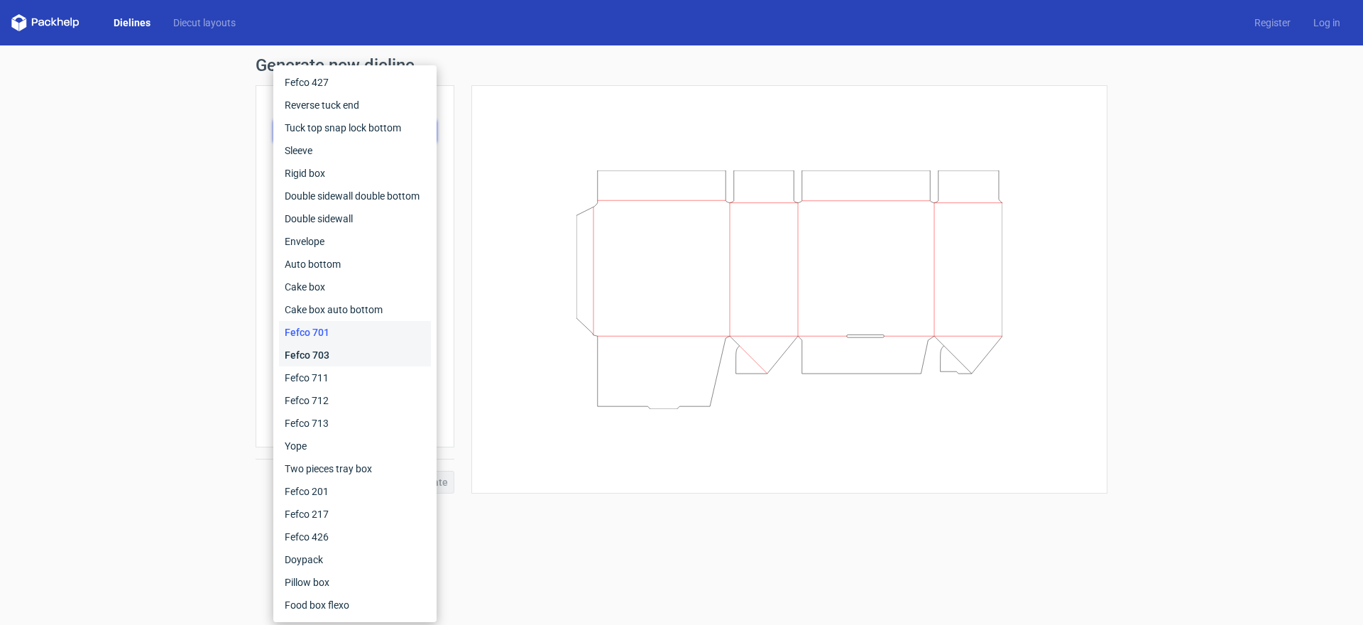
click at [359, 352] on div "Fefco 703" at bounding box center [355, 355] width 152 height 23
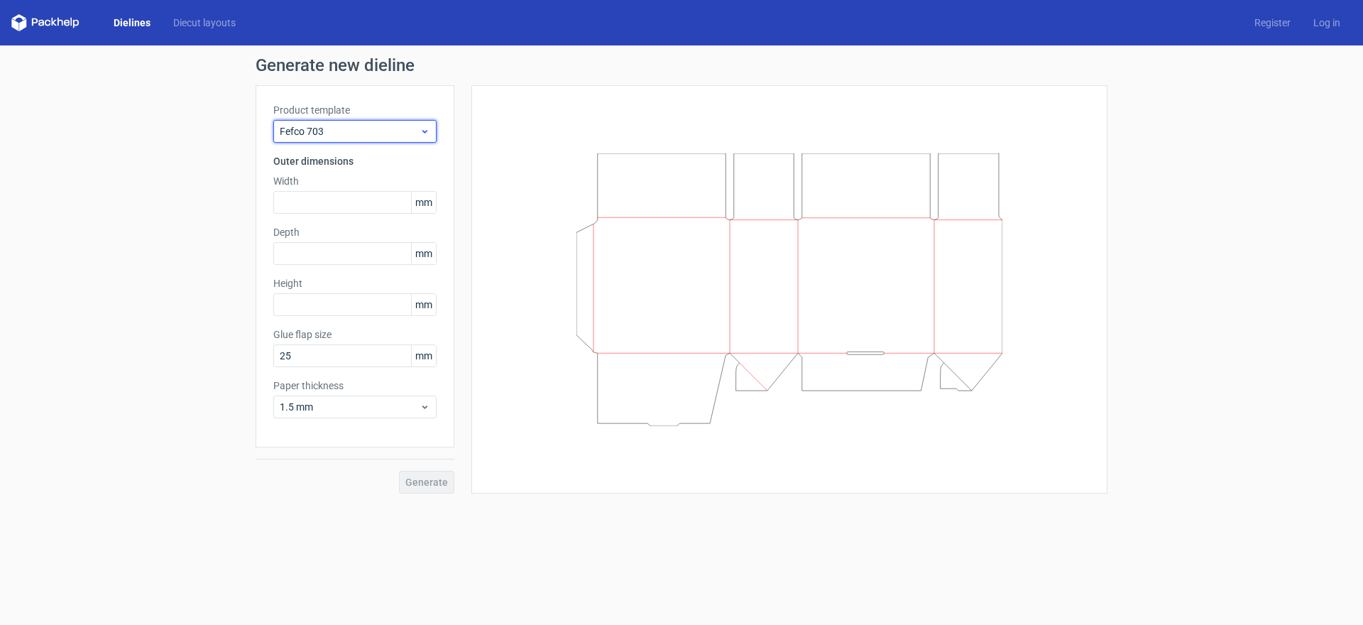
click at [418, 133] on span "Fefco 703" at bounding box center [350, 131] width 140 height 14
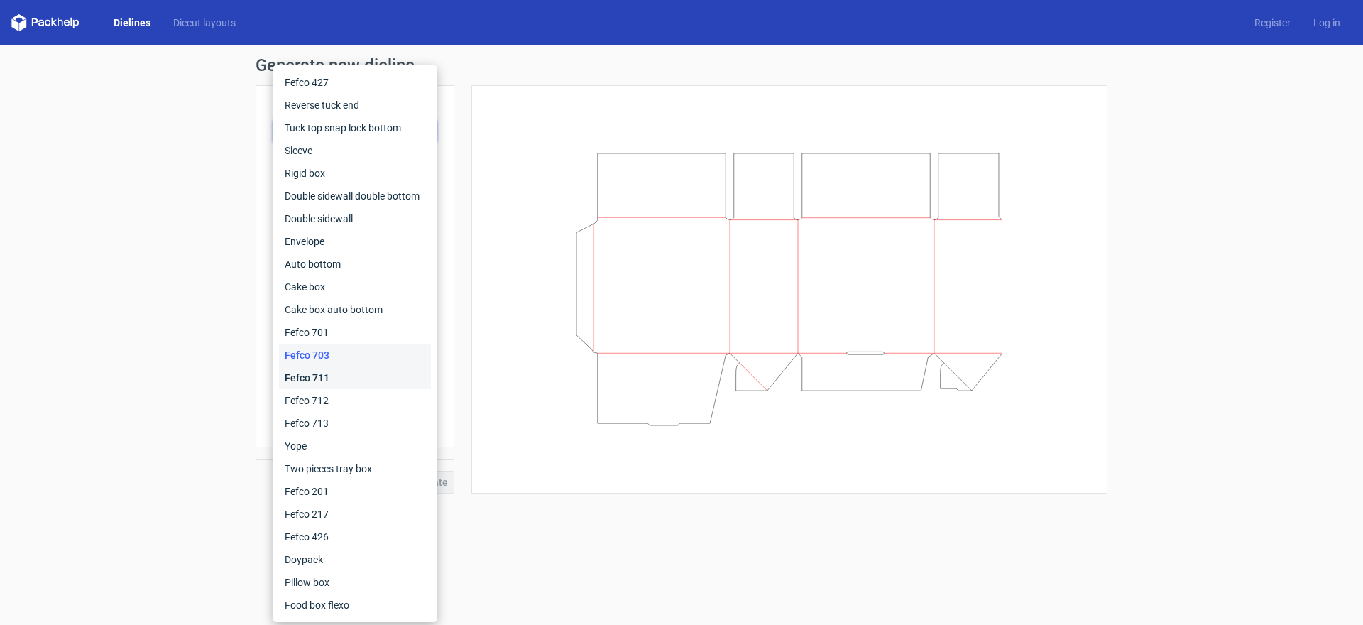
click at [347, 381] on div "Fefco 711" at bounding box center [355, 377] width 152 height 23
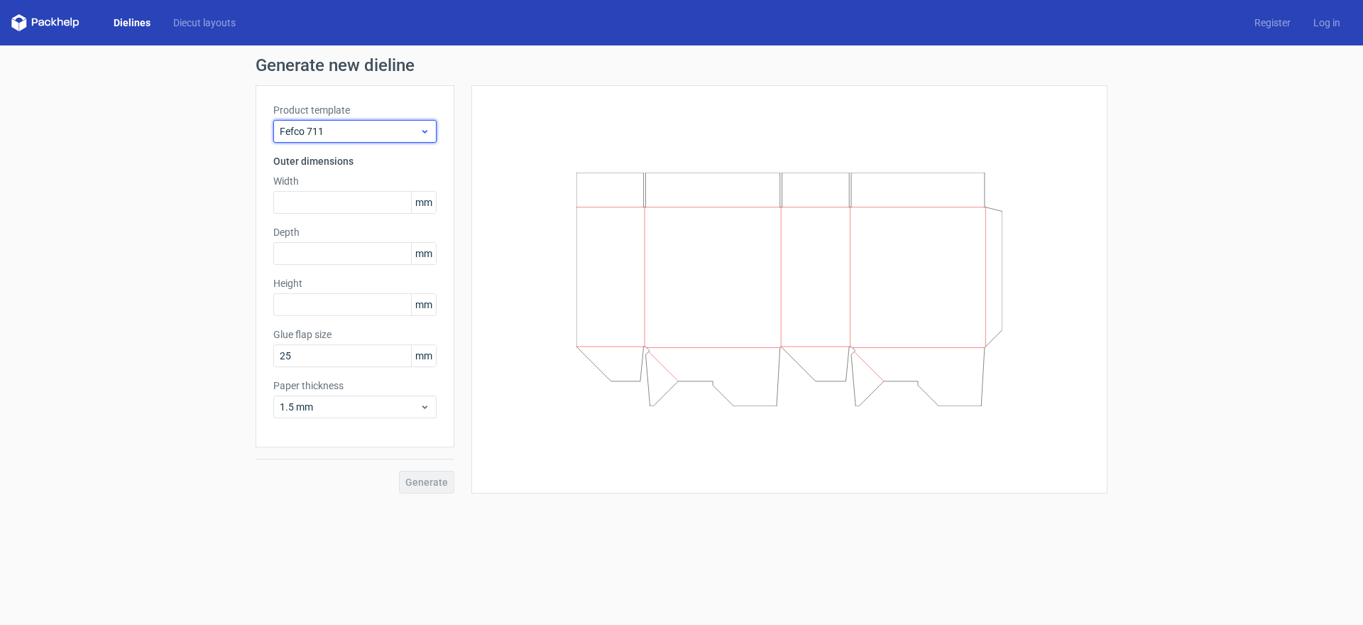
click at [430, 130] on icon at bounding box center [425, 131] width 11 height 11
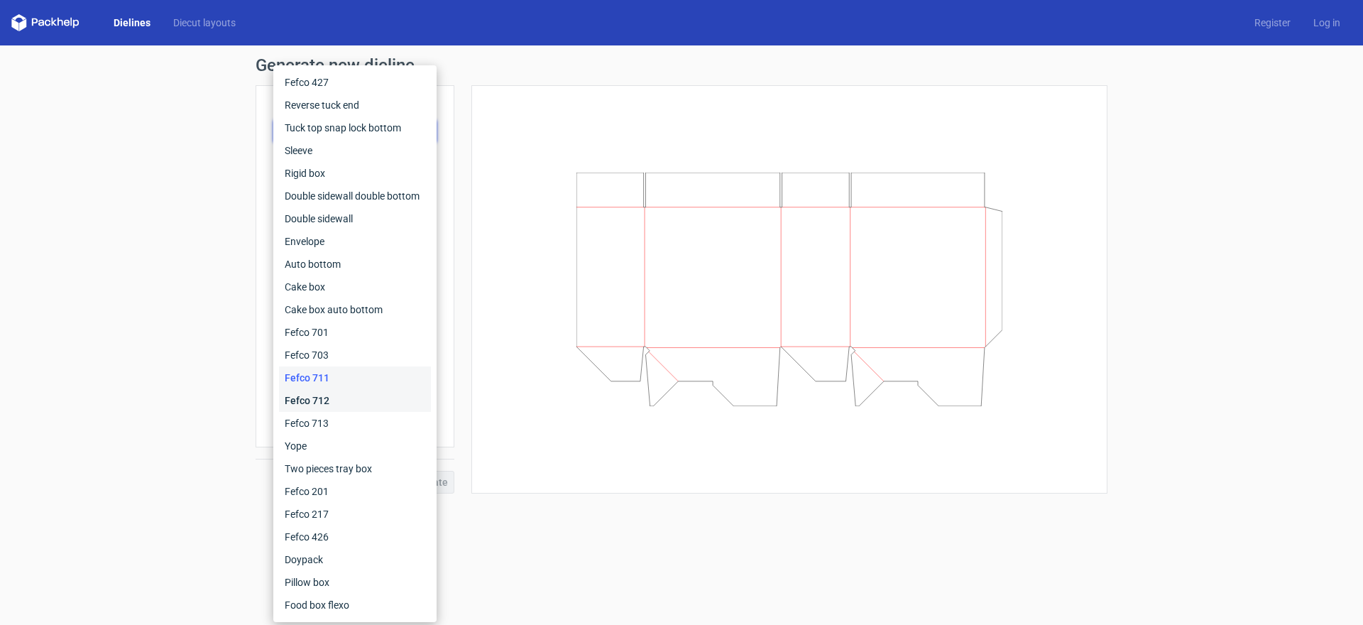
click at [357, 402] on div "Fefco 712" at bounding box center [355, 400] width 152 height 23
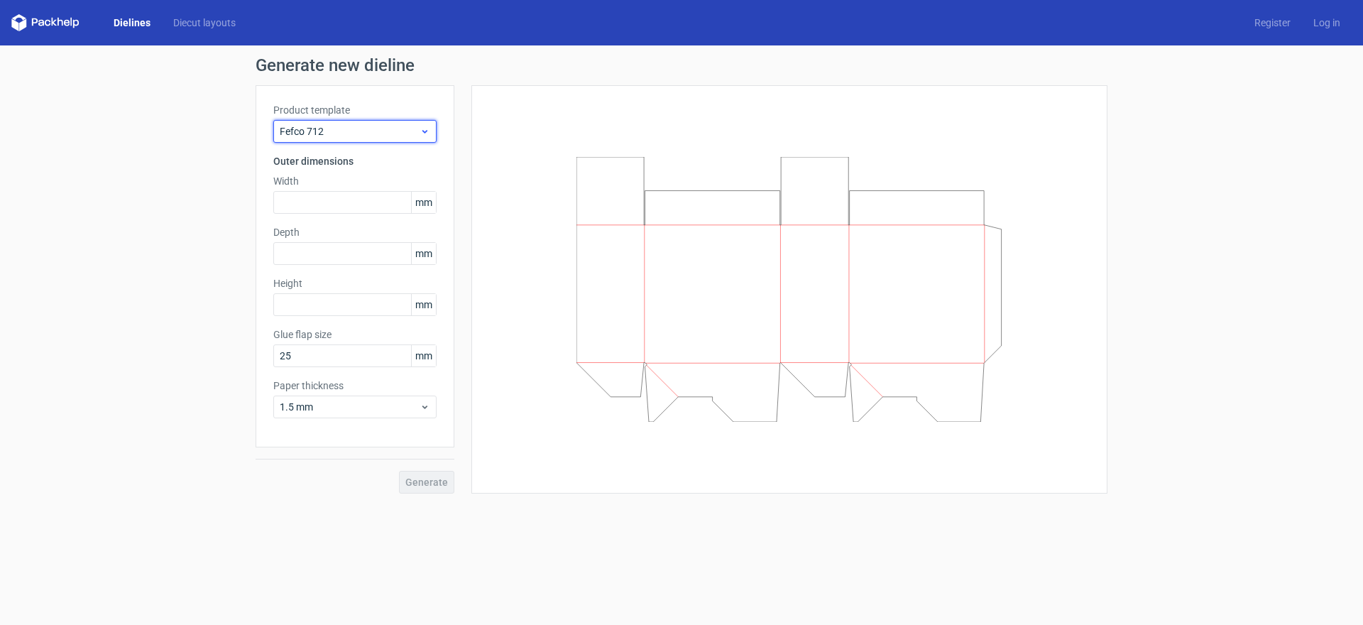
click at [425, 134] on icon at bounding box center [425, 131] width 11 height 11
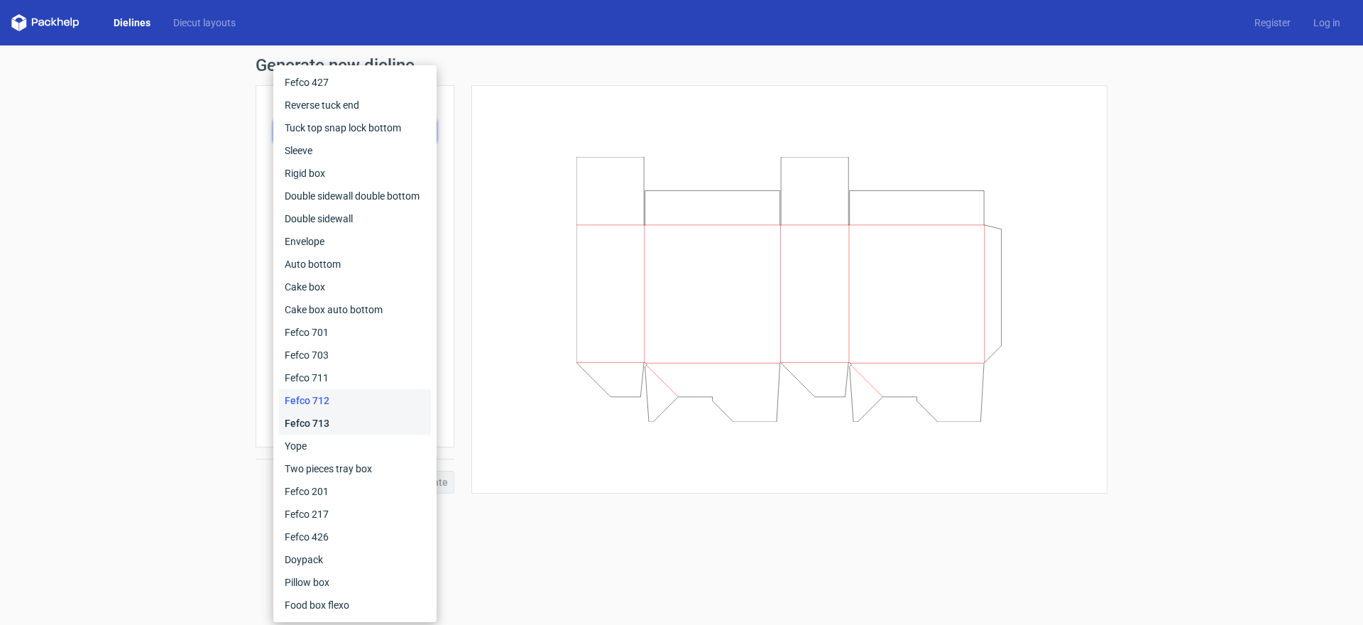
click at [360, 421] on div "Fefco 713" at bounding box center [355, 423] width 152 height 23
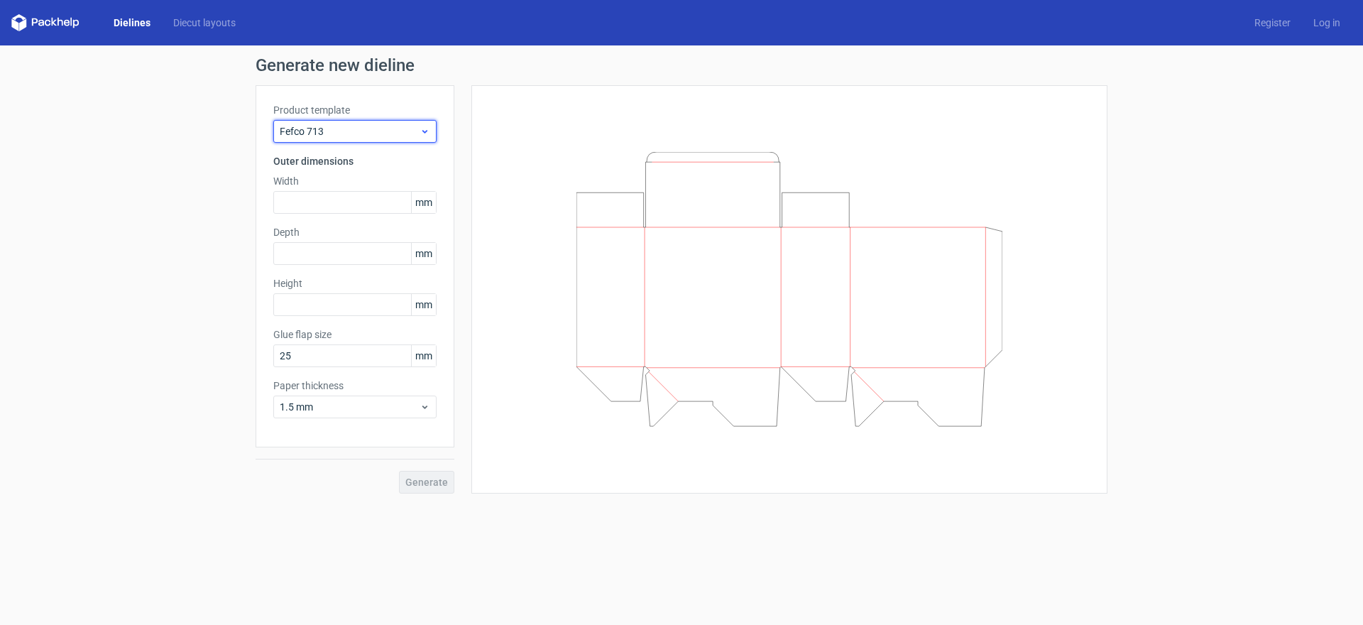
click at [422, 138] on div "Fefco 713" at bounding box center [354, 131] width 163 height 23
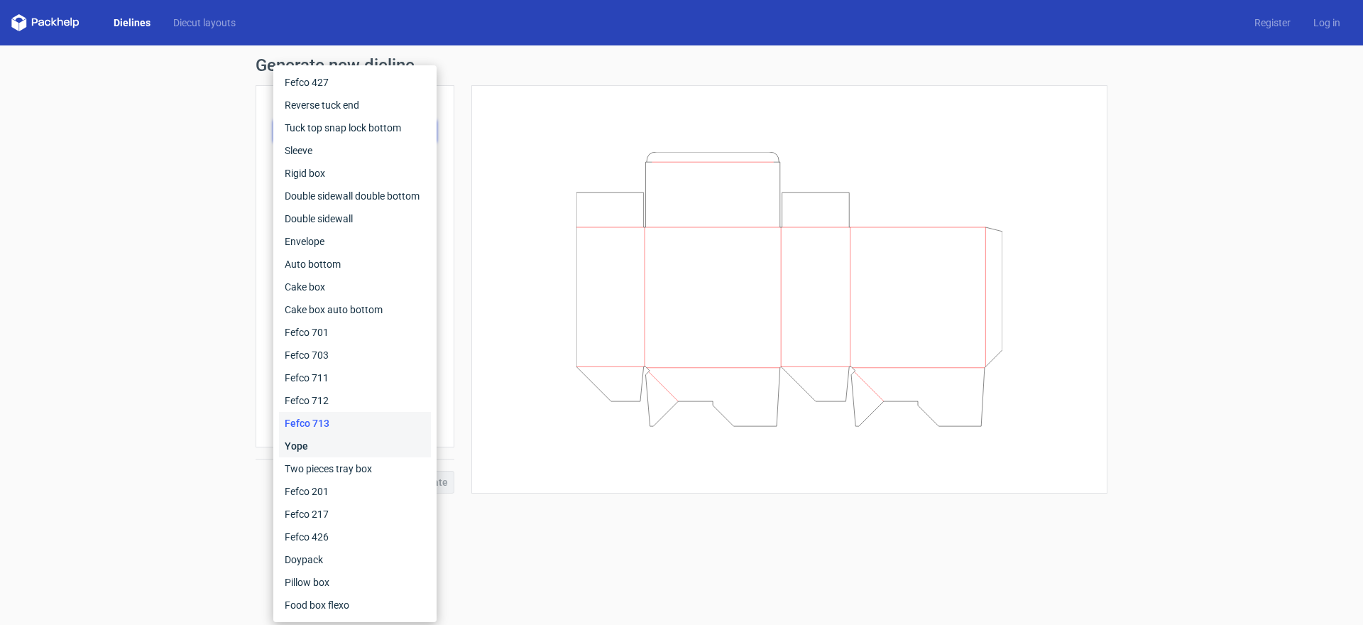
click at [315, 435] on div "Yope" at bounding box center [355, 446] width 152 height 23
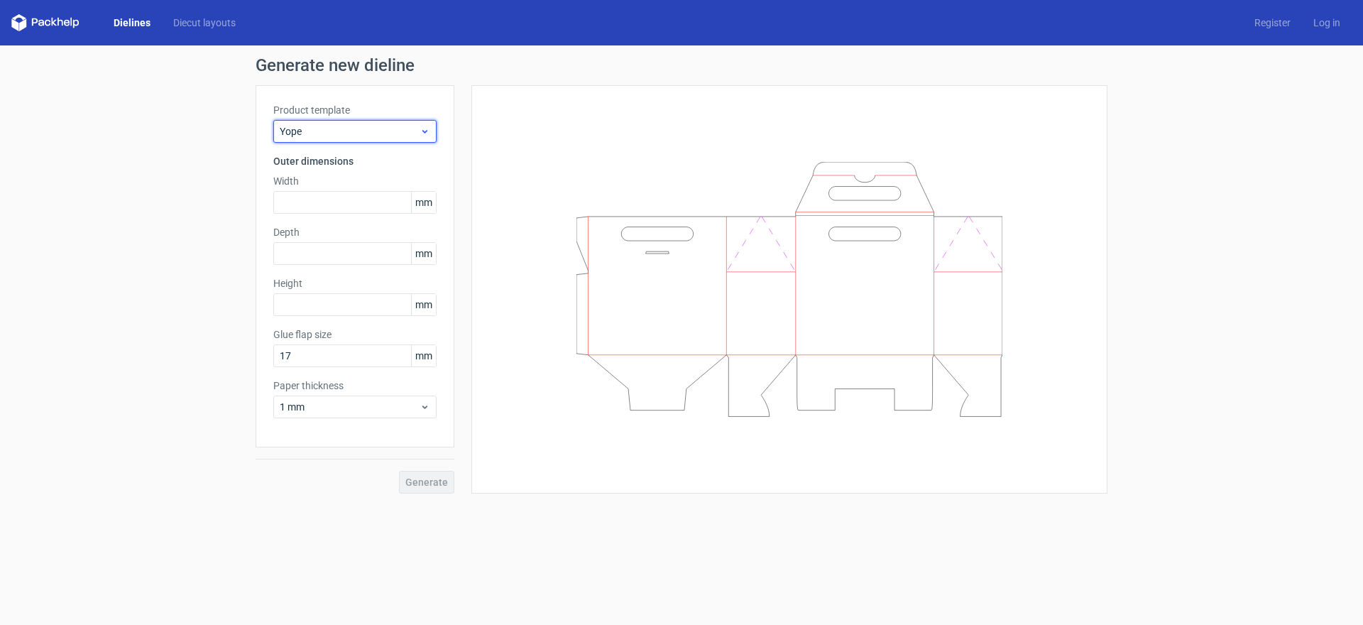
click at [430, 137] on div "Yope" at bounding box center [354, 131] width 163 height 23
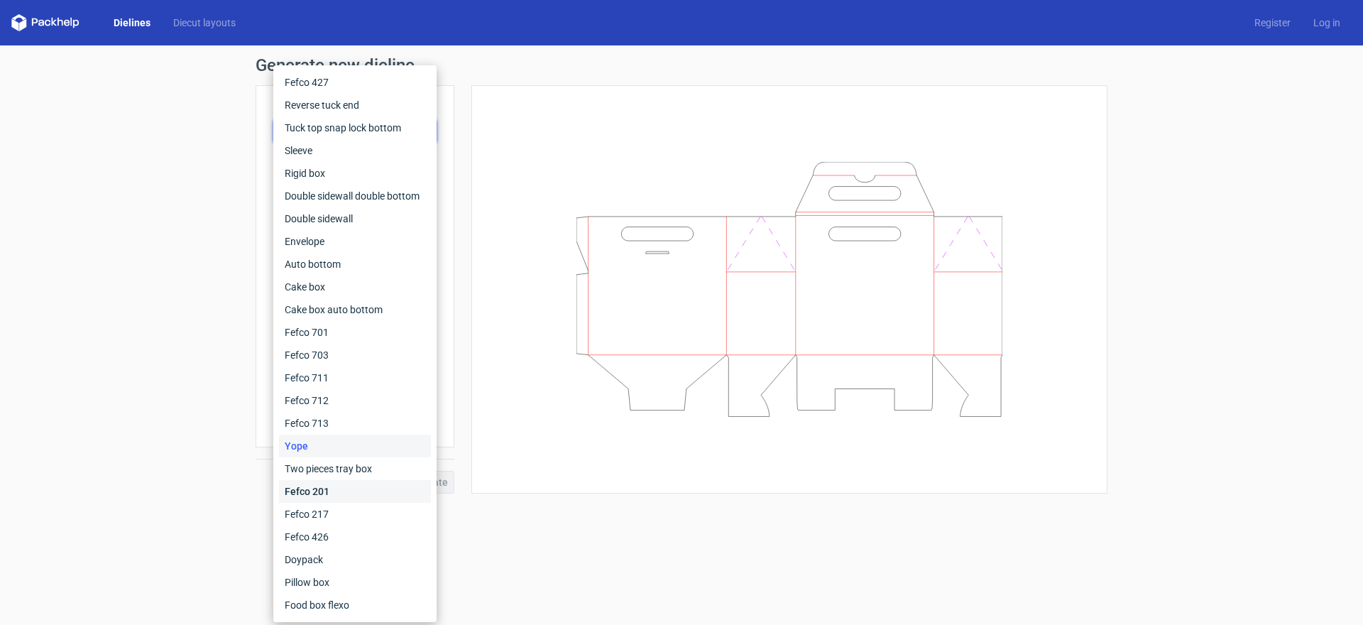
click at [336, 493] on div "Fefco 201" at bounding box center [355, 491] width 152 height 23
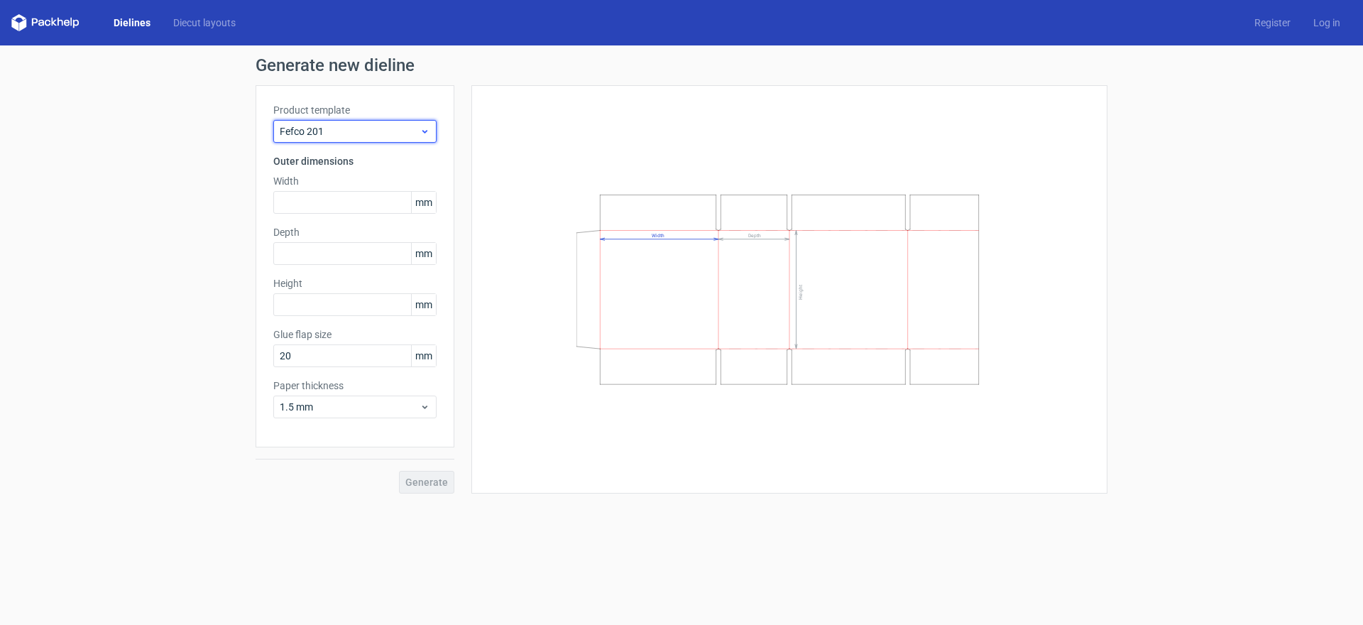
click at [423, 129] on icon at bounding box center [425, 131] width 11 height 11
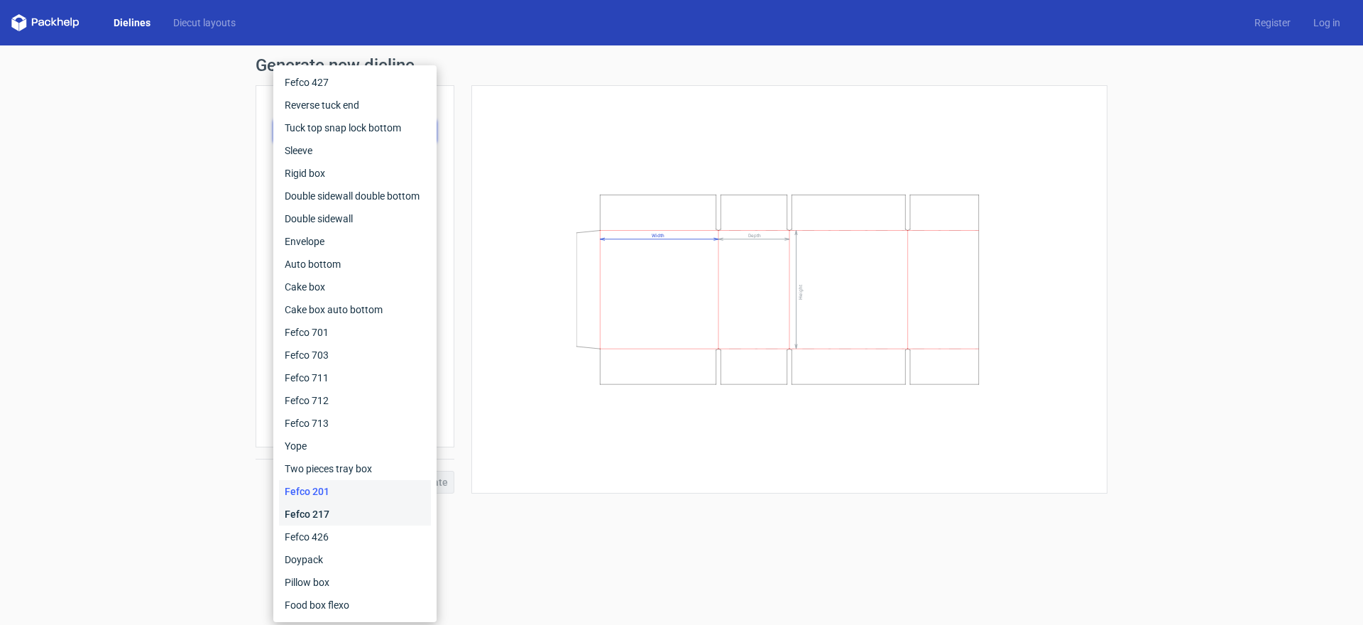
click at [353, 512] on div "Fefco 217" at bounding box center [355, 514] width 152 height 23
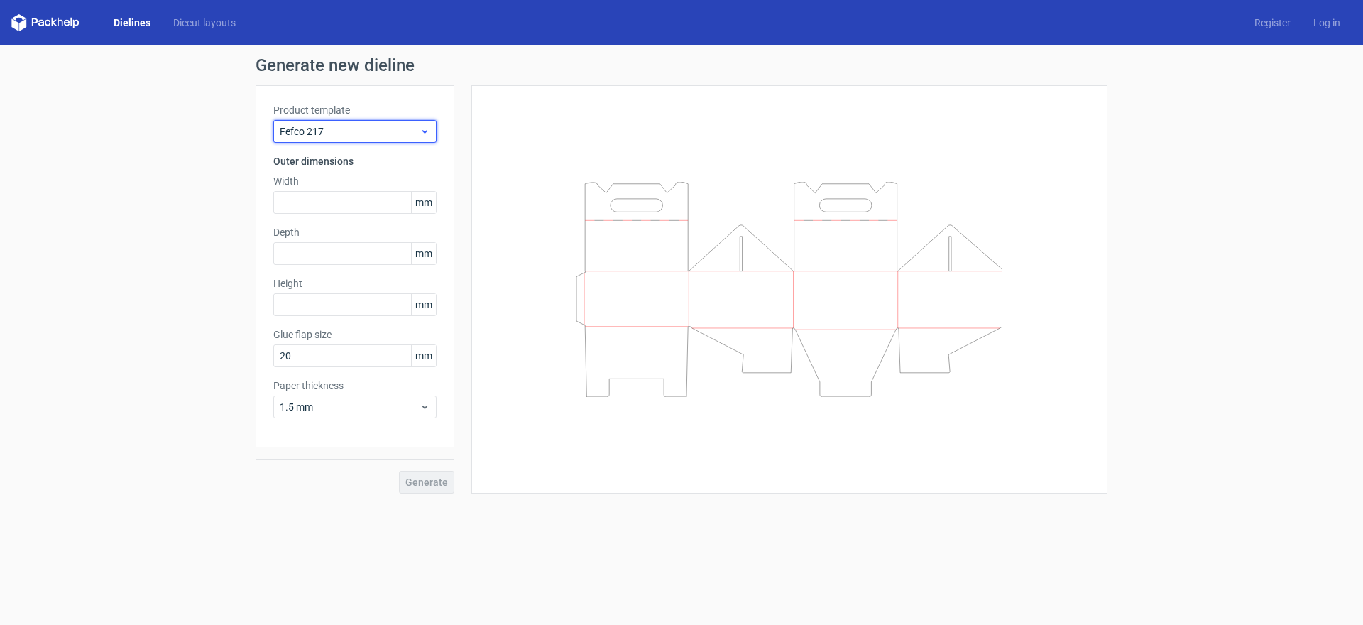
click at [417, 137] on span "Fefco 217" at bounding box center [350, 131] width 140 height 14
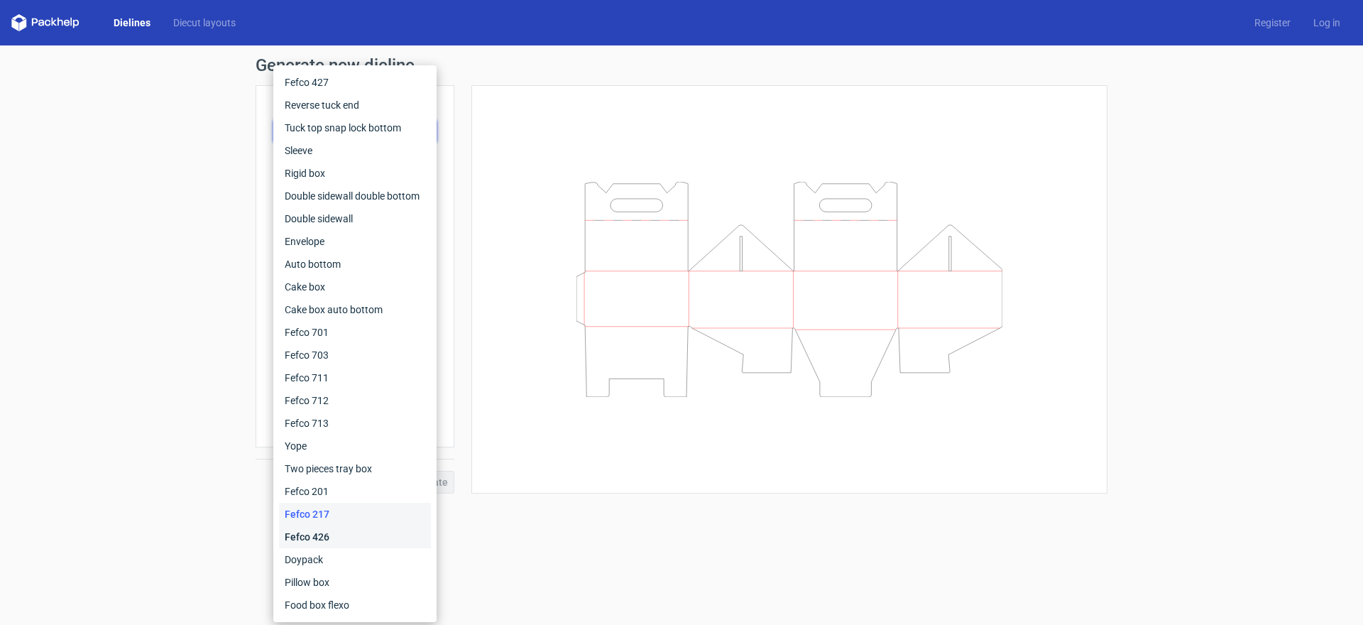
click at [351, 540] on div "Fefco 426" at bounding box center [355, 537] width 152 height 23
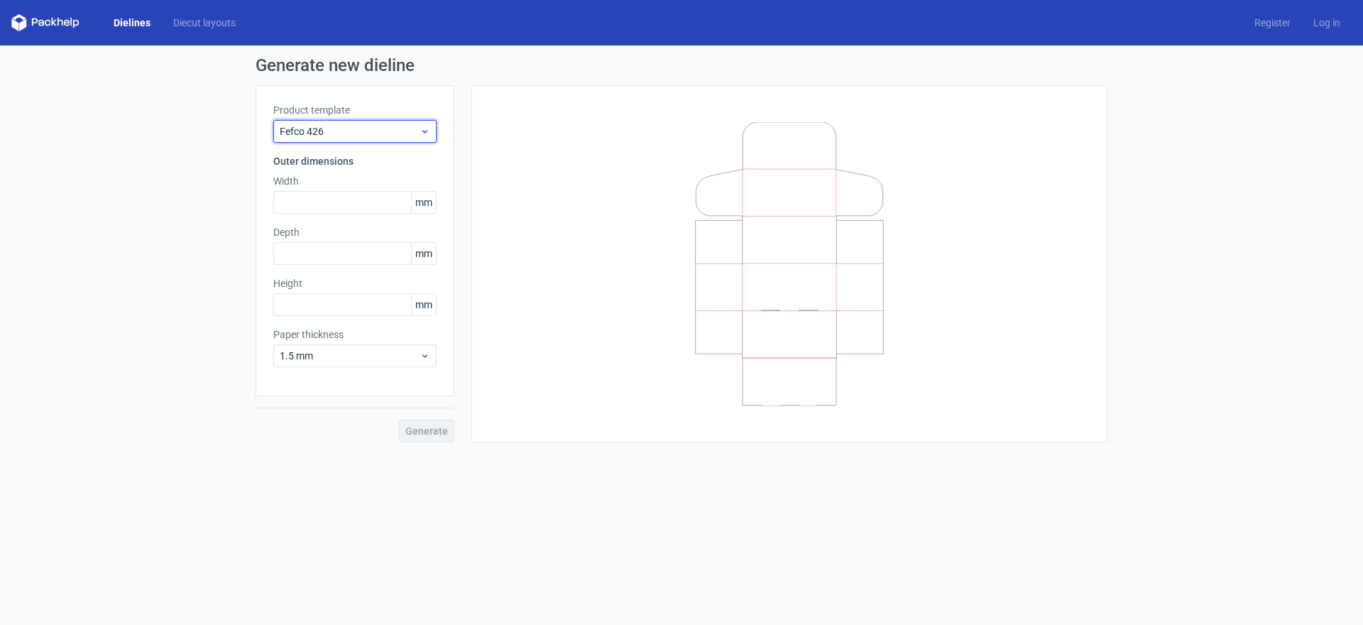
click at [428, 130] on icon at bounding box center [425, 131] width 11 height 11
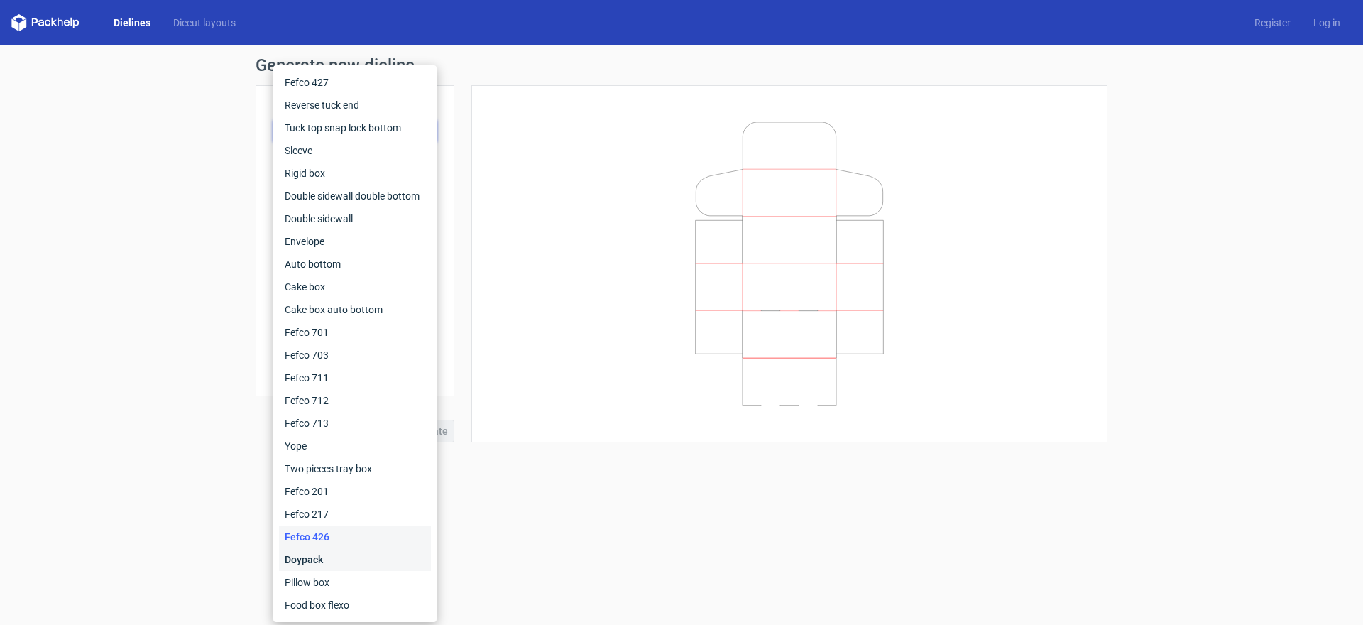
click at [349, 565] on div "Doypack" at bounding box center [355, 559] width 152 height 23
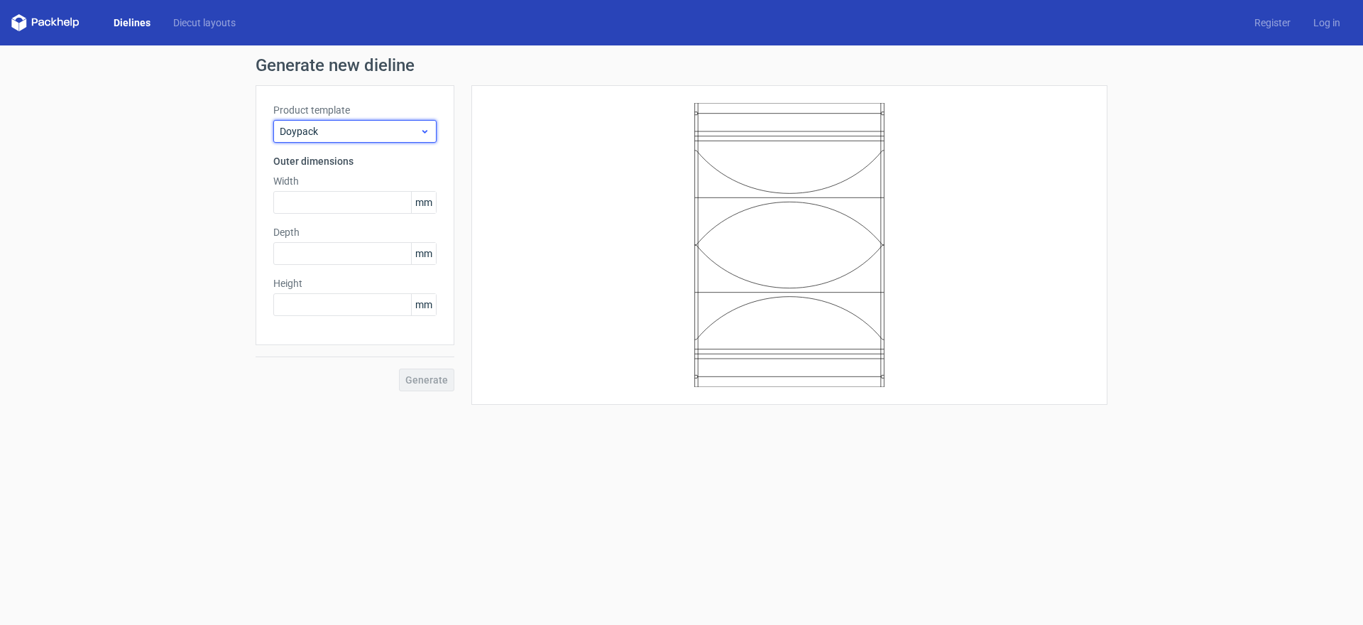
click at [418, 136] on span "Doypack" at bounding box center [350, 131] width 140 height 14
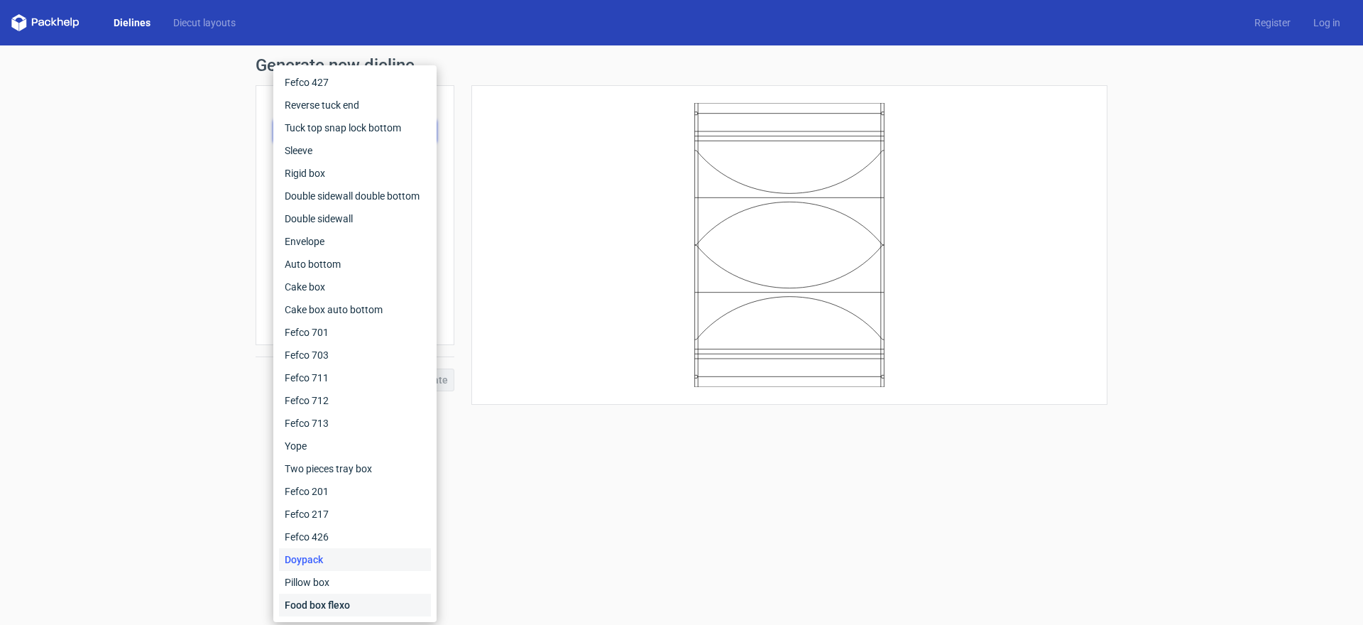
click at [330, 609] on div "Food box flexo" at bounding box center [355, 605] width 152 height 23
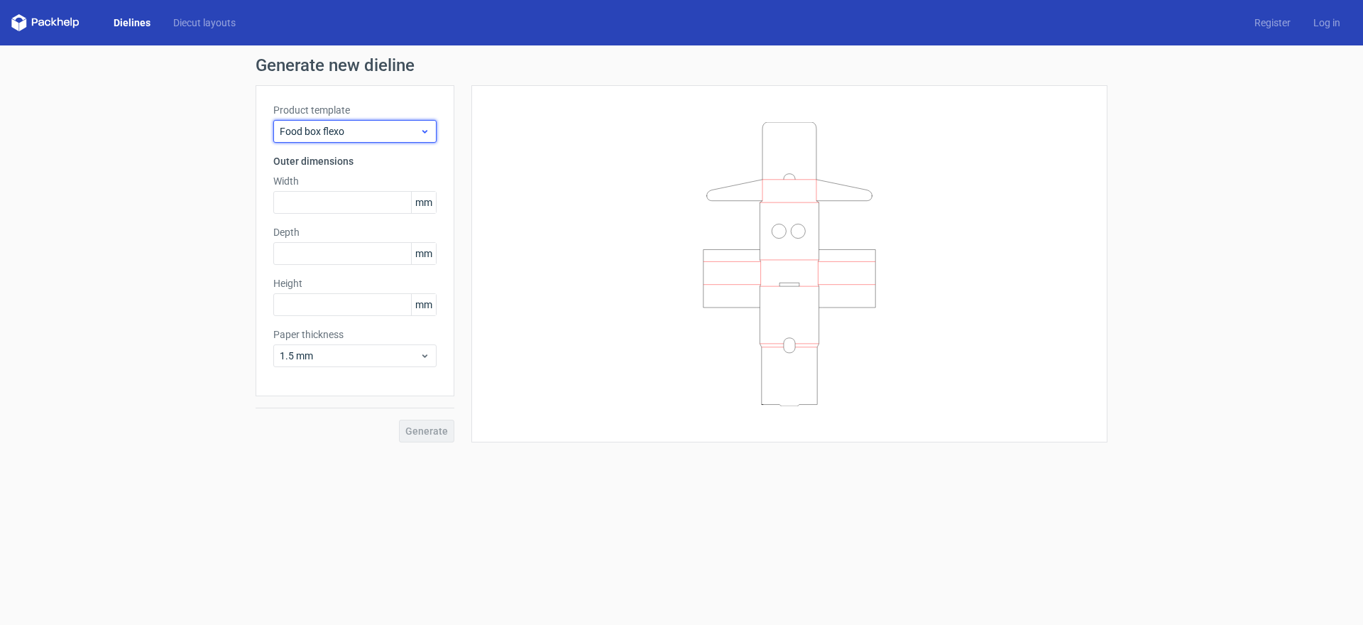
click at [431, 131] on div "Food box flexo" at bounding box center [354, 131] width 163 height 23
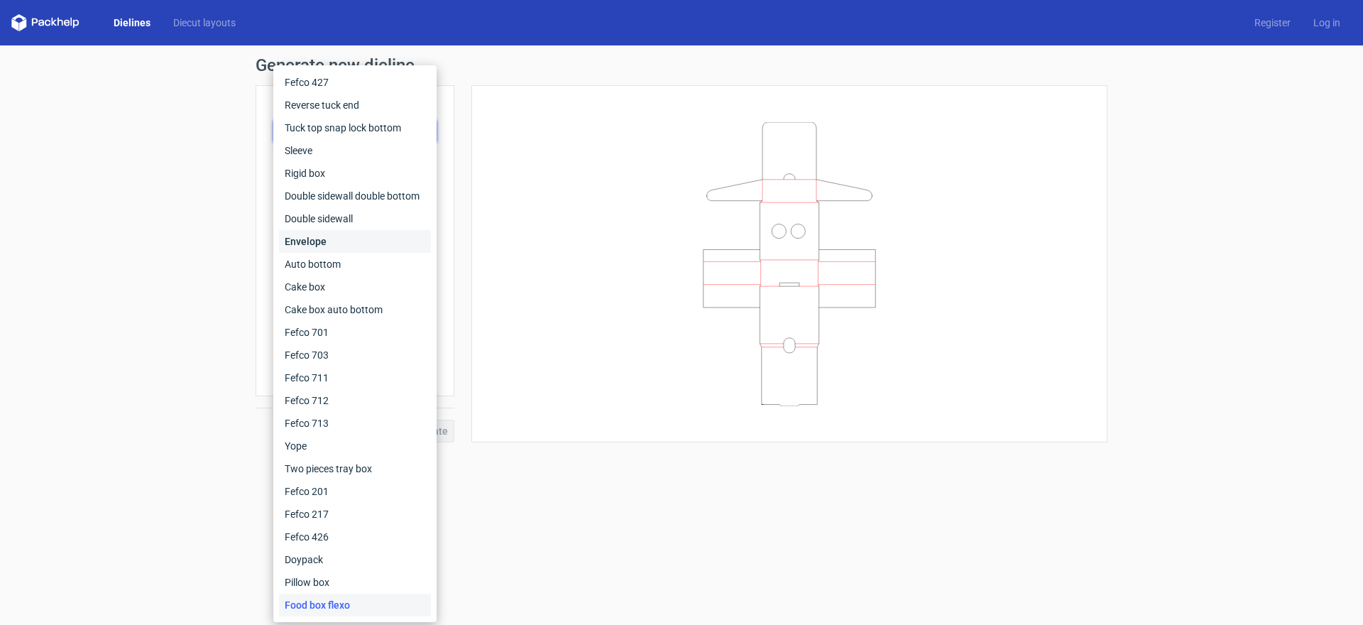
click at [353, 243] on div "Envelope" at bounding box center [355, 241] width 152 height 23
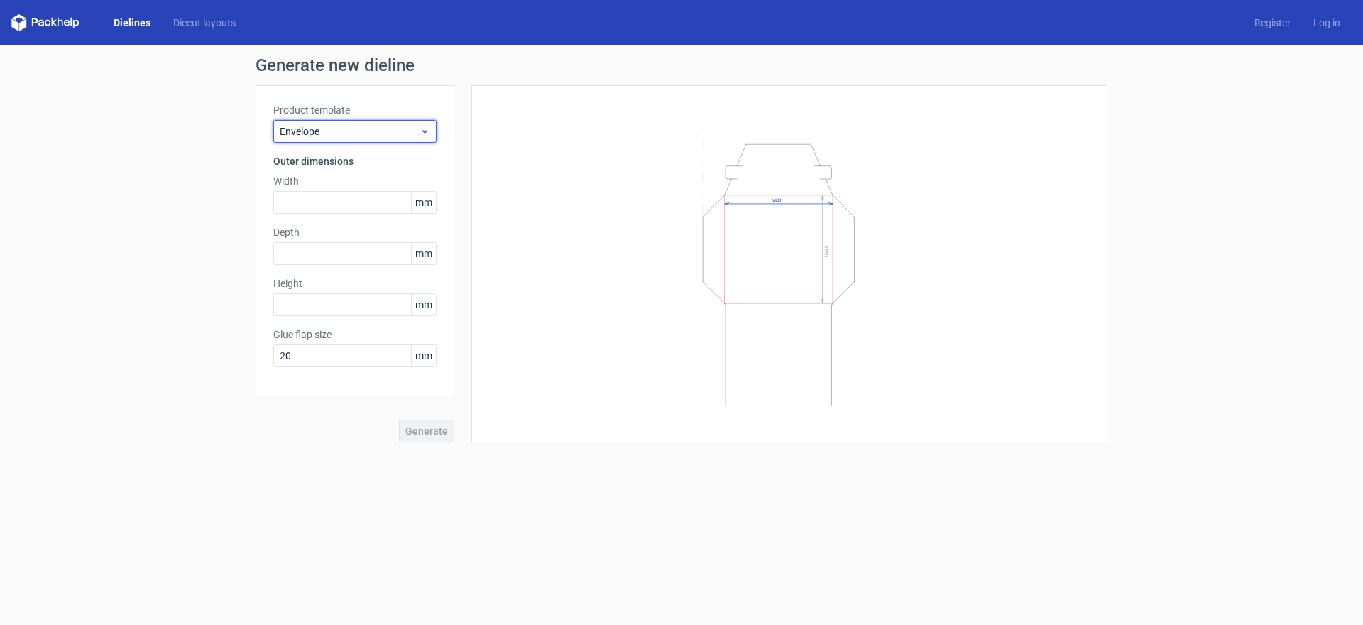
click at [420, 130] on icon at bounding box center [425, 131] width 11 height 11
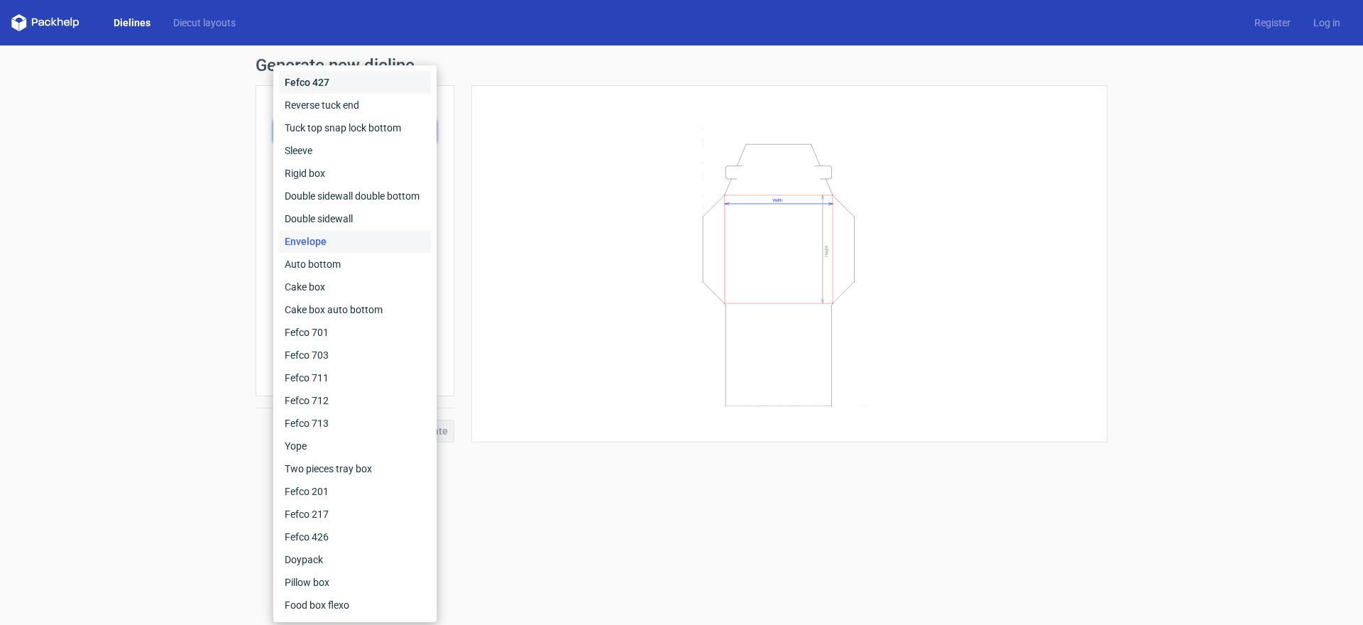
click at [378, 90] on div "Fefco 427" at bounding box center [355, 82] width 152 height 23
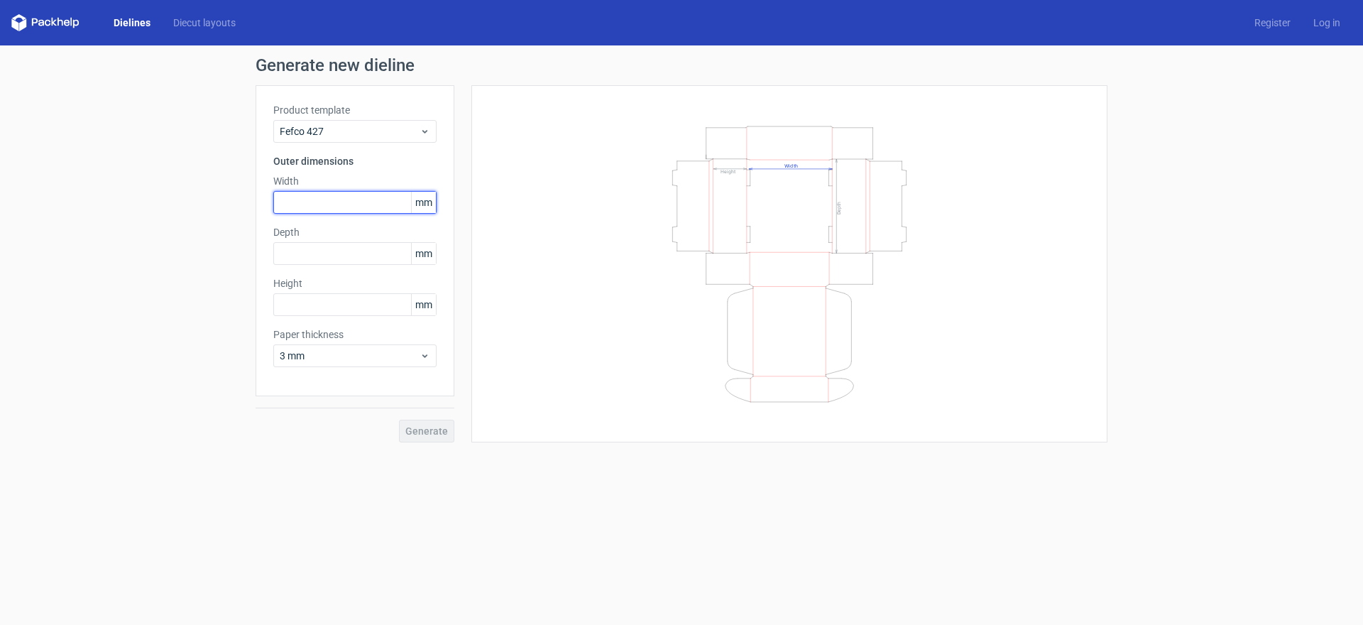
click at [373, 202] on input "text" at bounding box center [354, 202] width 163 height 23
click at [418, 136] on span "Fefco 427" at bounding box center [350, 131] width 140 height 14
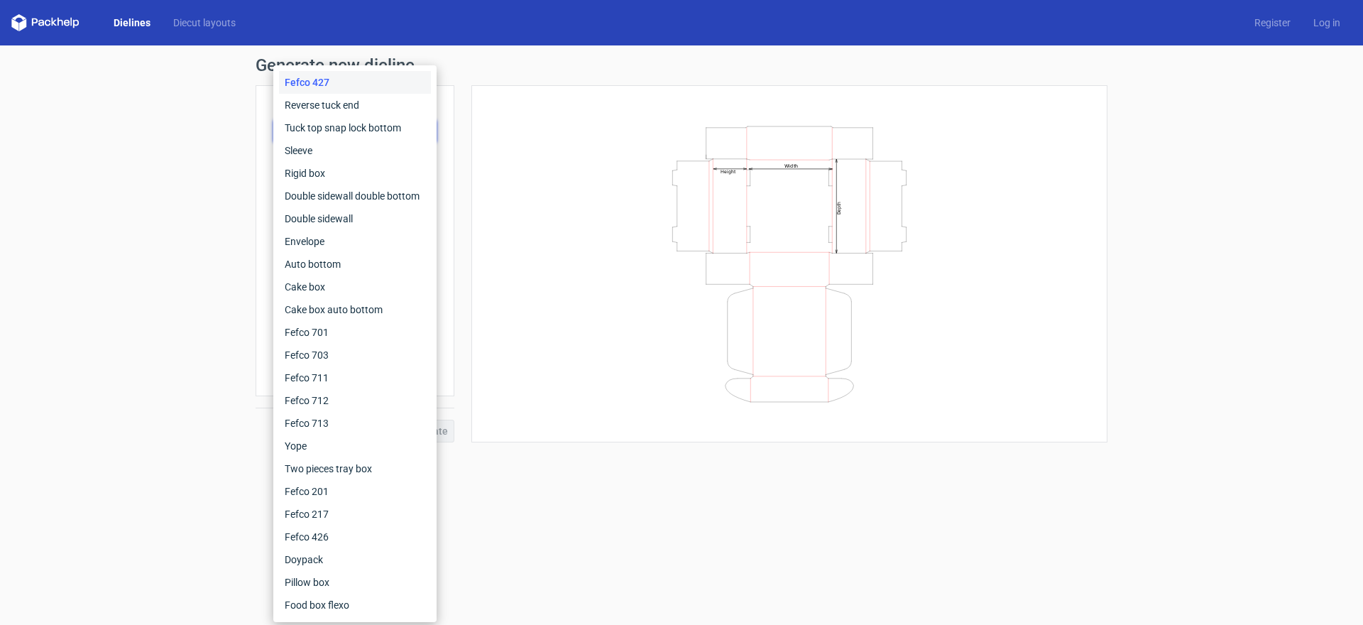
click at [124, 92] on div "Generate new dieline Product template Fefco 427 Outer dimensions Width mm Depth…" at bounding box center [681, 249] width 1363 height 408
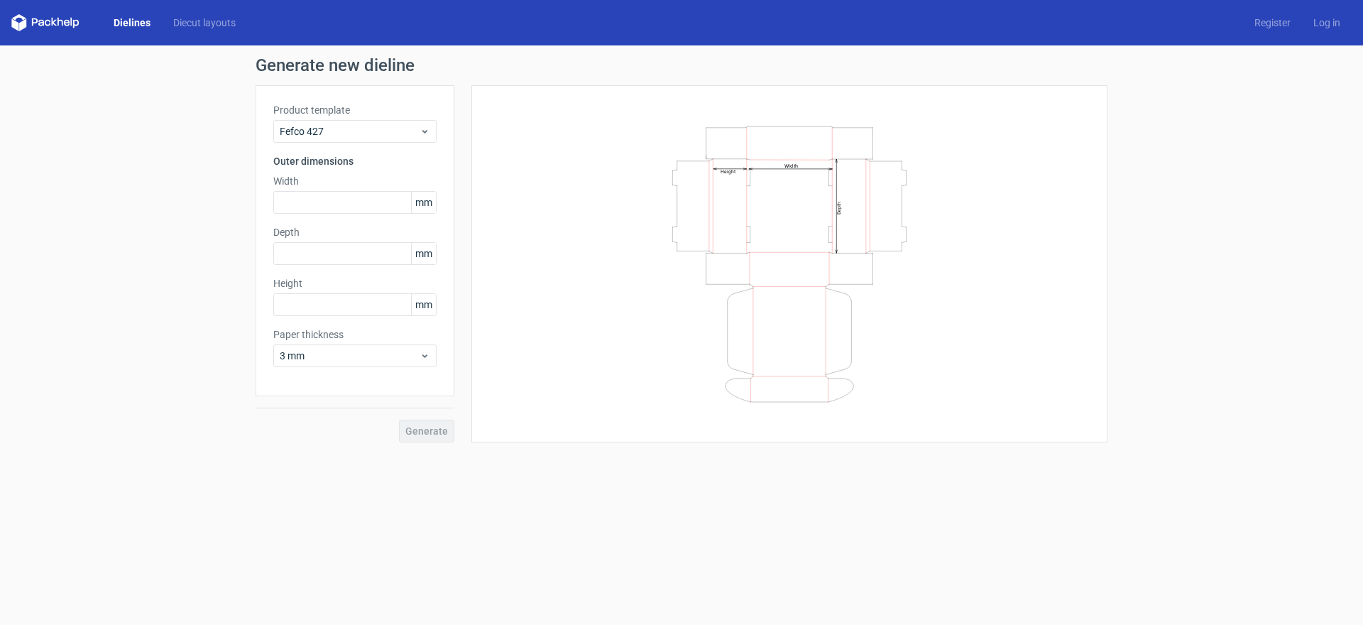
click at [141, 18] on link "Dielines" at bounding box center [132, 23] width 60 height 14
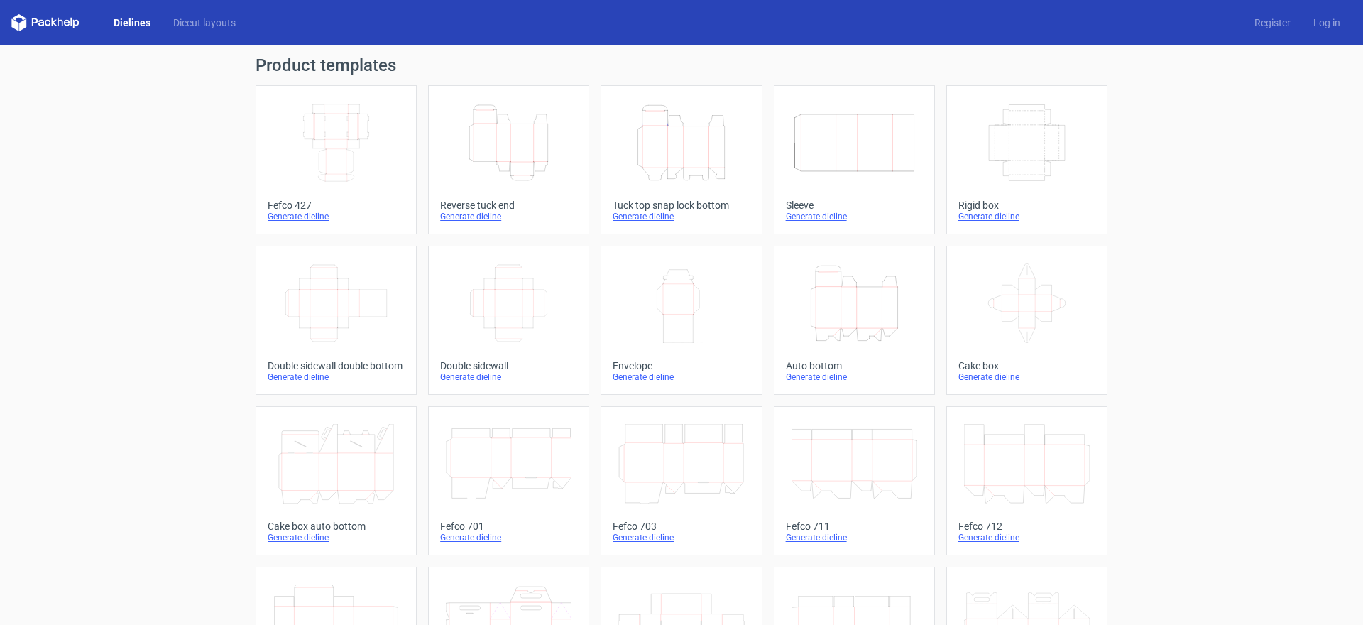
click at [48, 16] on icon at bounding box center [45, 22] width 68 height 17
click at [48, 19] on icon at bounding box center [45, 22] width 68 height 17
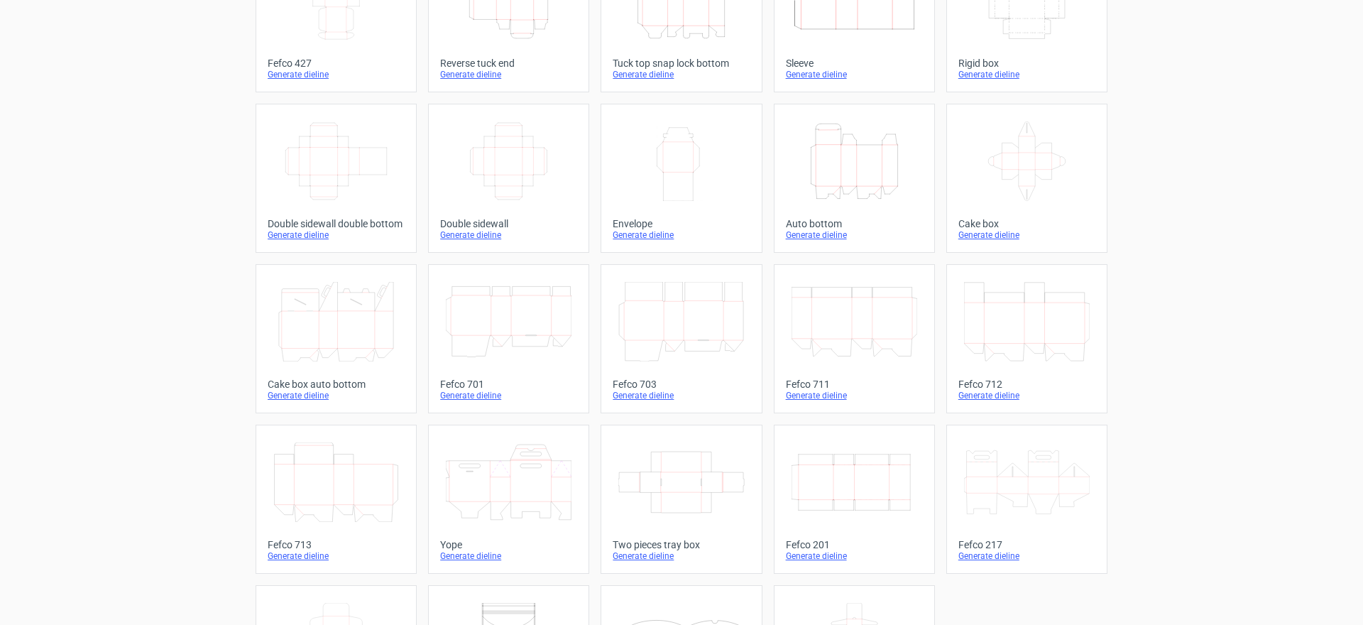
scroll to position [263, 0]
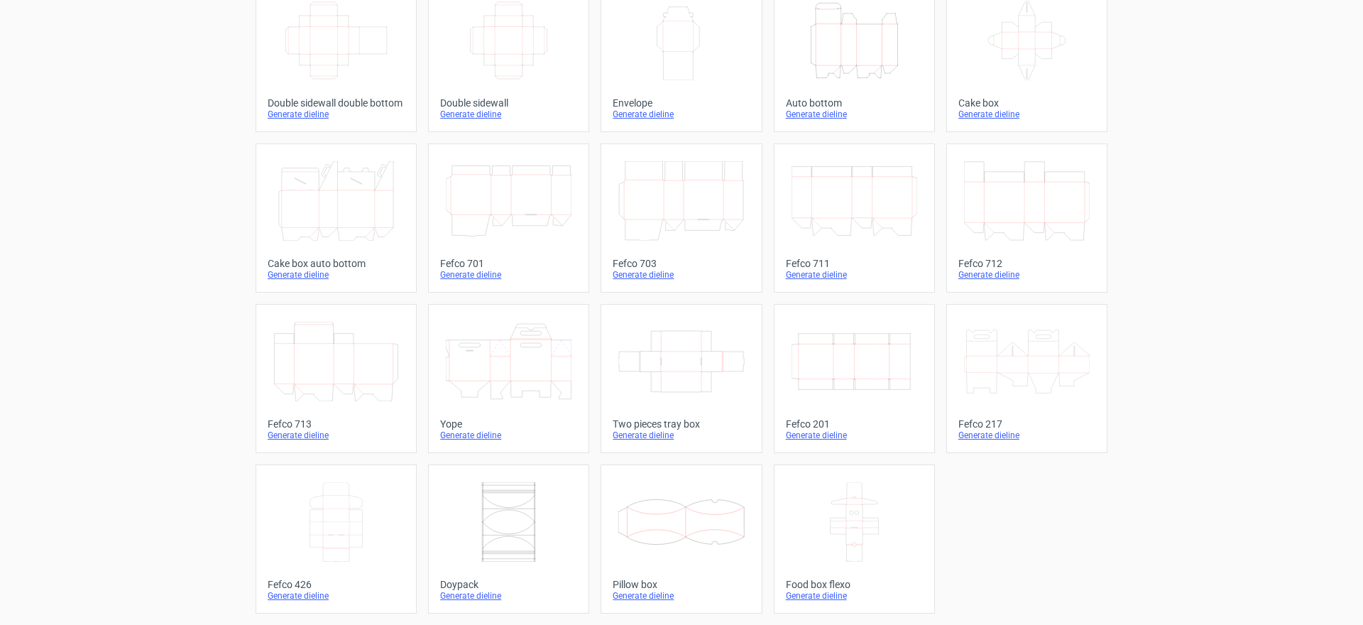
click at [324, 508] on icon at bounding box center [336, 522] width 126 height 80
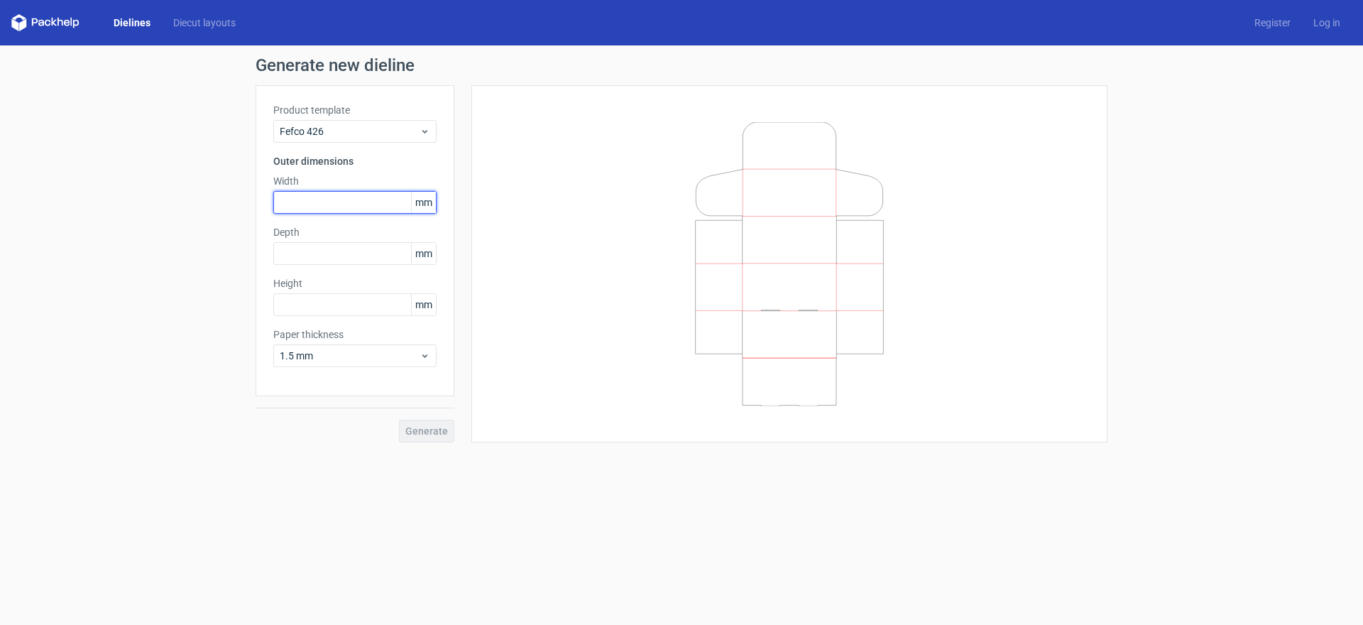
click at [331, 202] on input "text" at bounding box center [354, 202] width 163 height 23
type input "200"
click at [307, 250] on input "text" at bounding box center [354, 253] width 163 height 23
type input "40"
click at [300, 299] on input "text" at bounding box center [354, 304] width 163 height 23
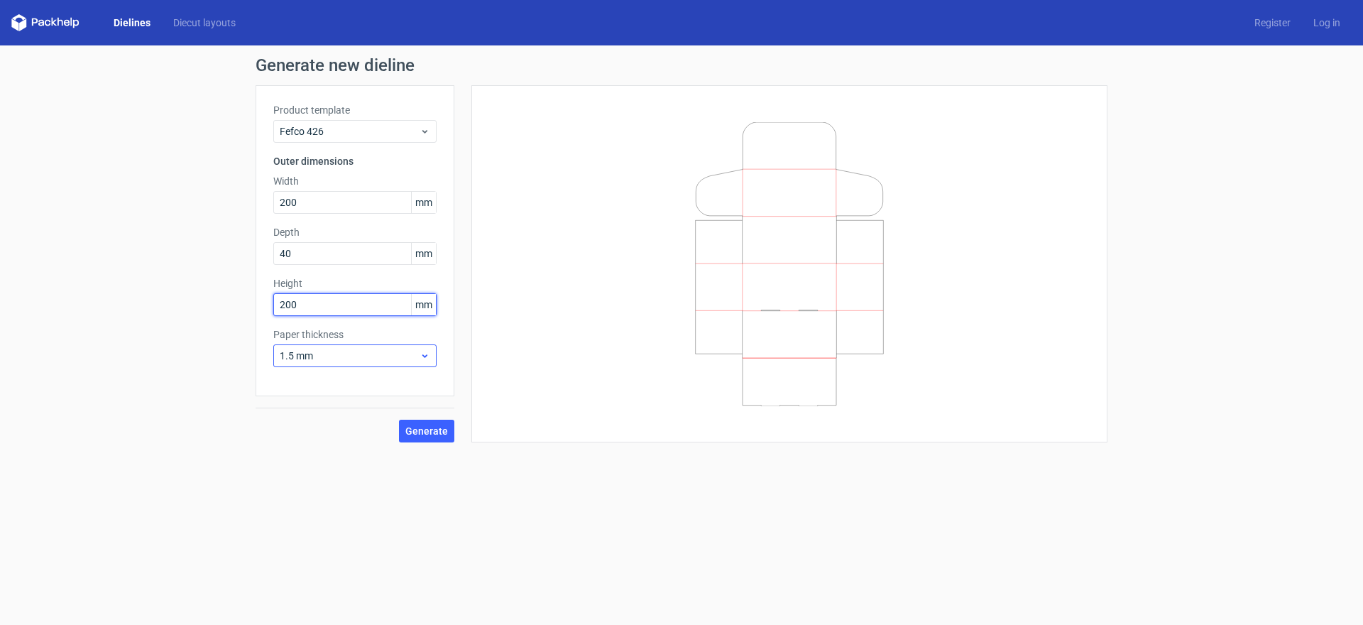
type input "200"
click at [391, 357] on span "1.5 mm" at bounding box center [350, 356] width 140 height 14
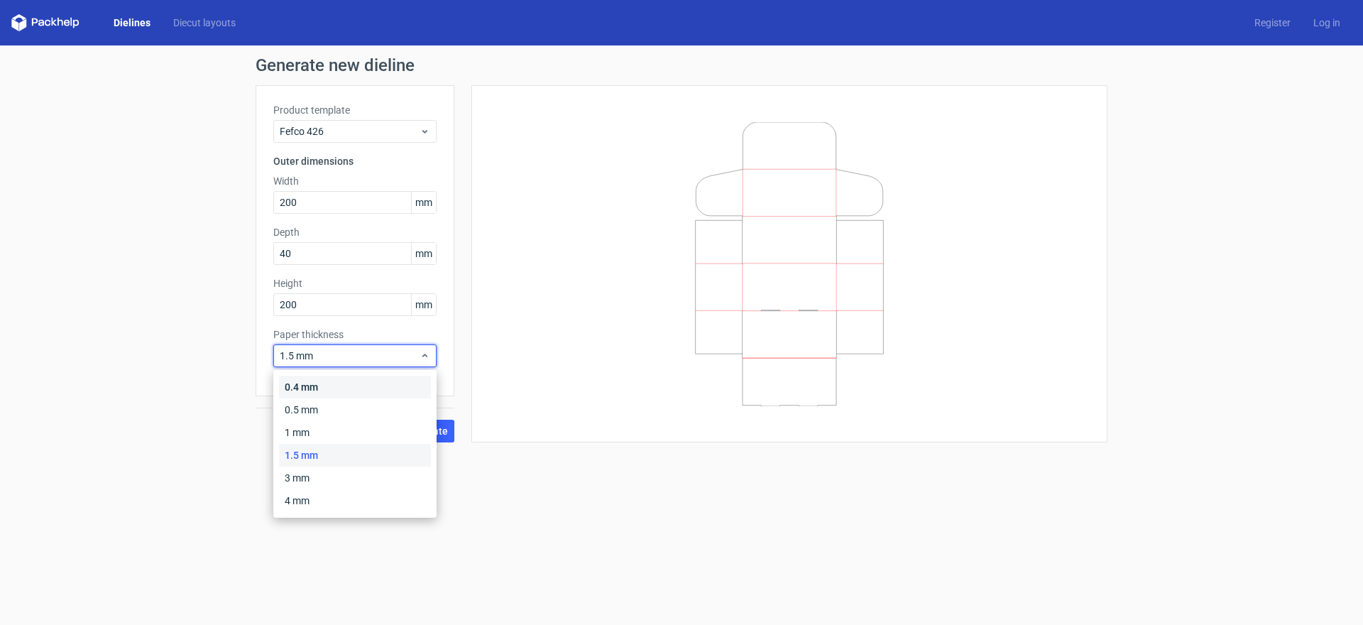
click at [310, 388] on div "0.4 mm" at bounding box center [355, 387] width 152 height 23
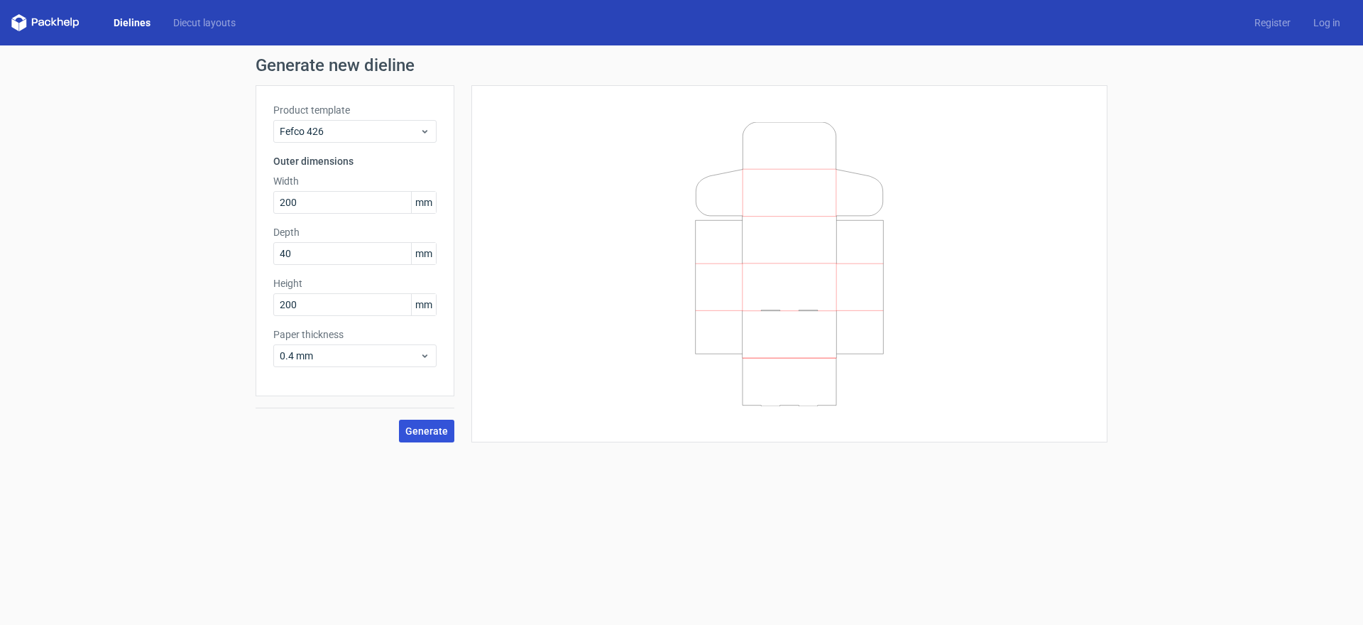
click at [440, 428] on span "Generate" at bounding box center [426, 431] width 43 height 10
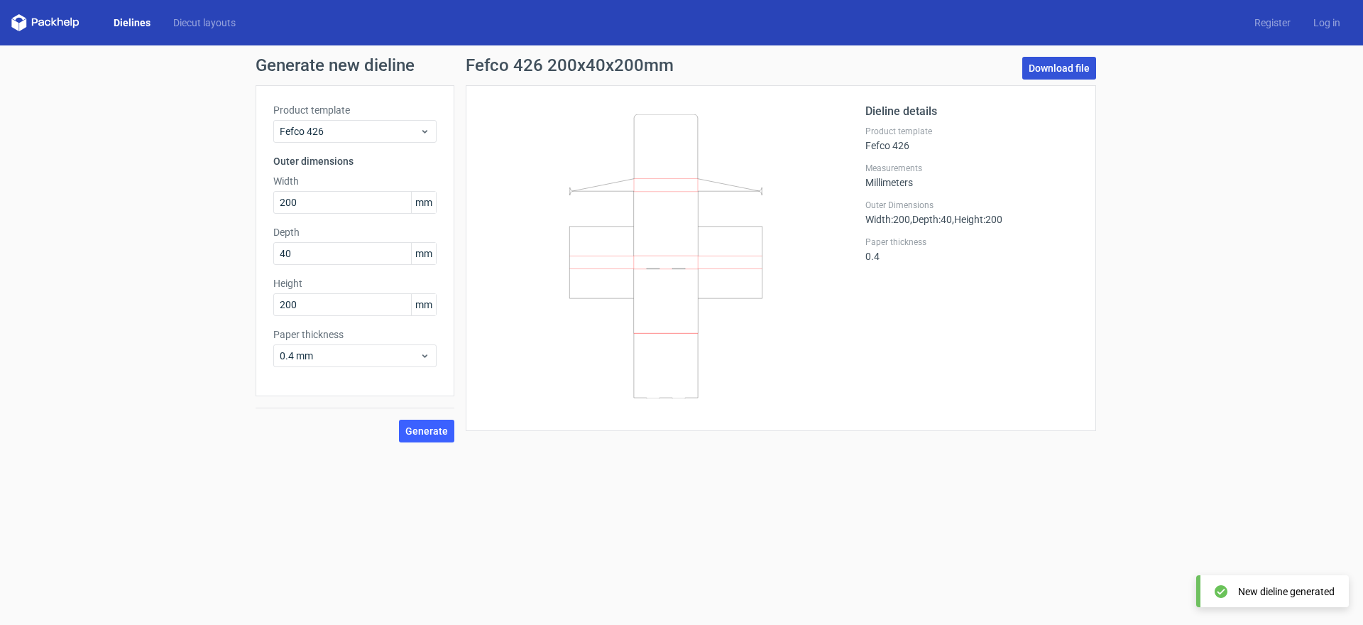
click at [1074, 78] on link "Download file" at bounding box center [1060, 68] width 74 height 23
click at [1069, 69] on link "Download file" at bounding box center [1060, 68] width 74 height 23
click at [1146, 194] on div "Generate new dieline Product template Fefco 426 Outer dimensions Width 200 mm D…" at bounding box center [681, 249] width 1363 height 408
